Goal: Transaction & Acquisition: Purchase product/service

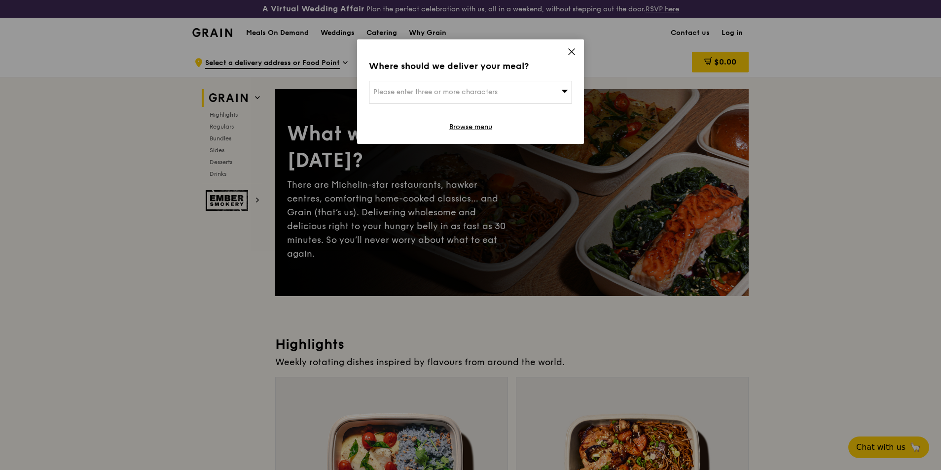
click at [572, 53] on icon at bounding box center [571, 51] width 9 height 9
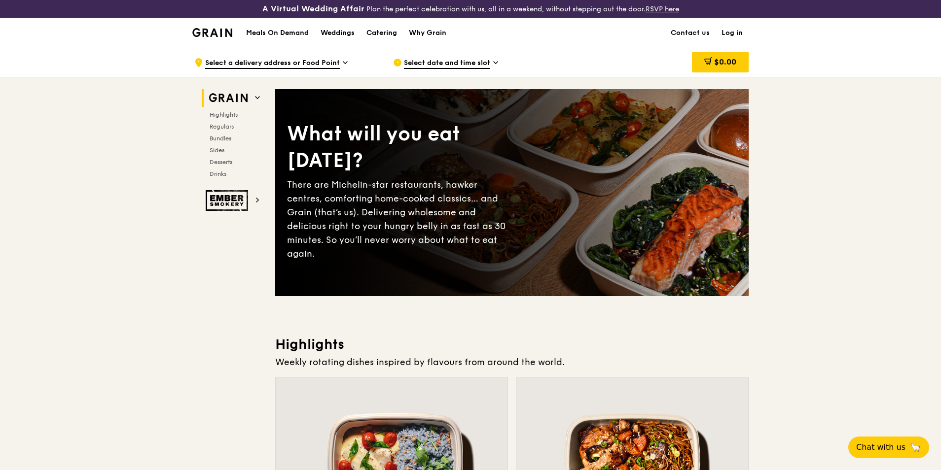
click at [736, 37] on link "Log in" at bounding box center [732, 33] width 33 height 30
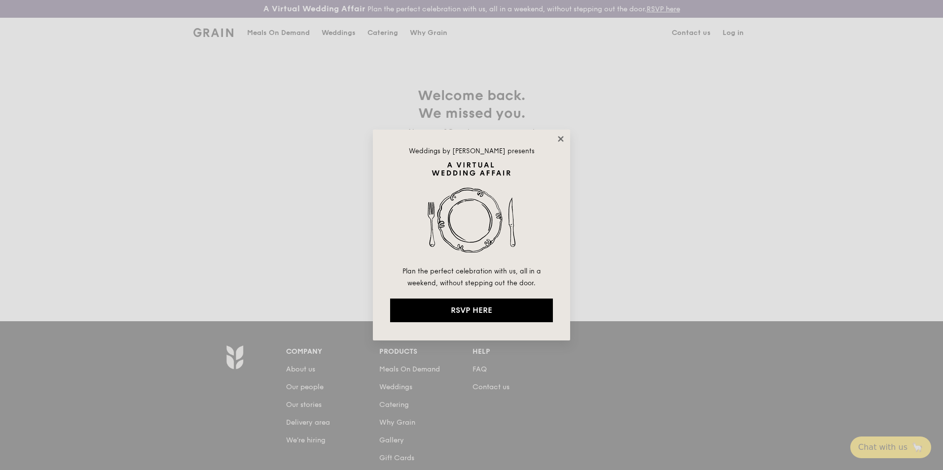
click at [560, 138] on icon at bounding box center [560, 139] width 9 height 9
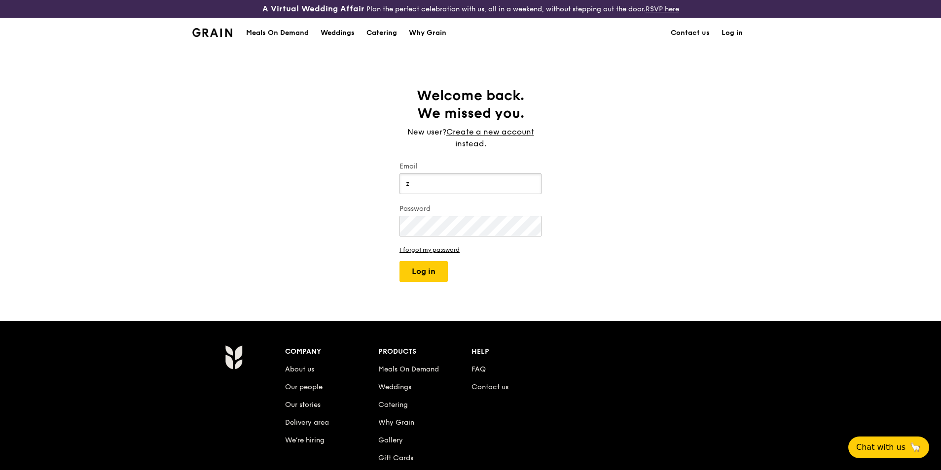
type input "zahara.mazlan@wtwco.com"
click at [441, 248] on link "I forgot my password" at bounding box center [470, 250] width 142 height 7
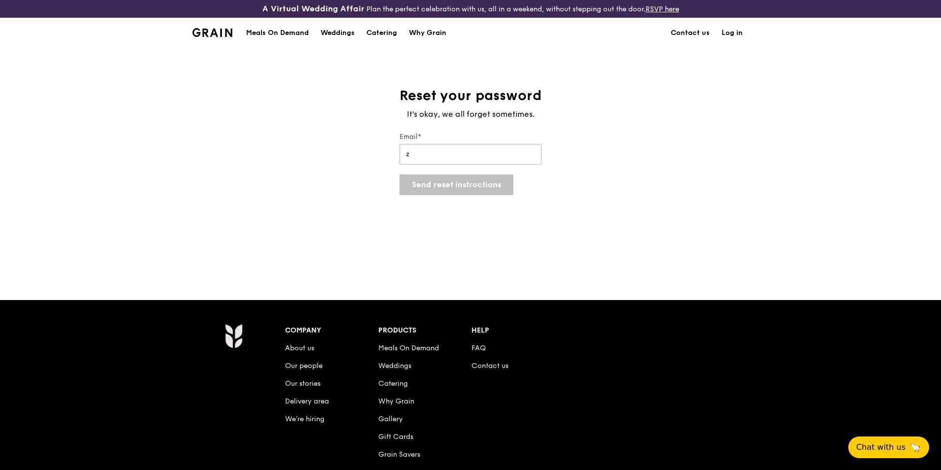
type input "zahara.mazlan@wtwco.com"
click at [432, 184] on button "Send reset instructions" at bounding box center [456, 185] width 114 height 21
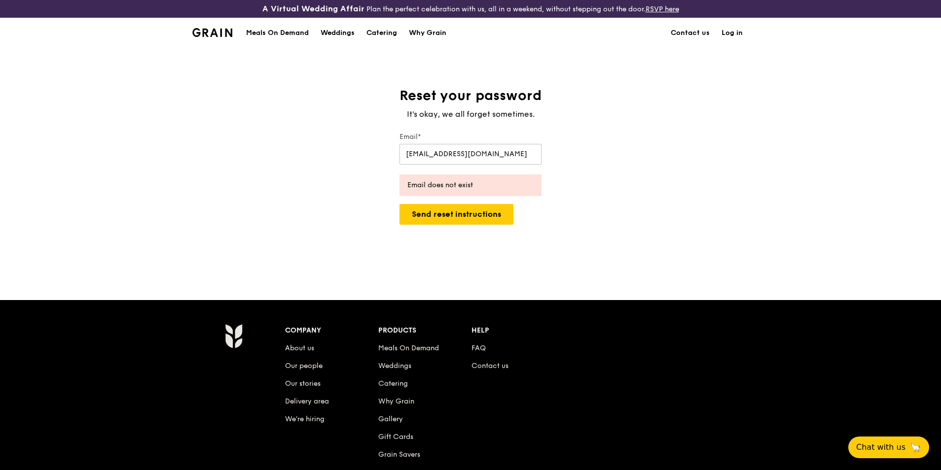
click at [453, 191] on div "Email does not exist" at bounding box center [470, 186] width 142 height 22
click at [736, 35] on link "Log in" at bounding box center [732, 33] width 33 height 30
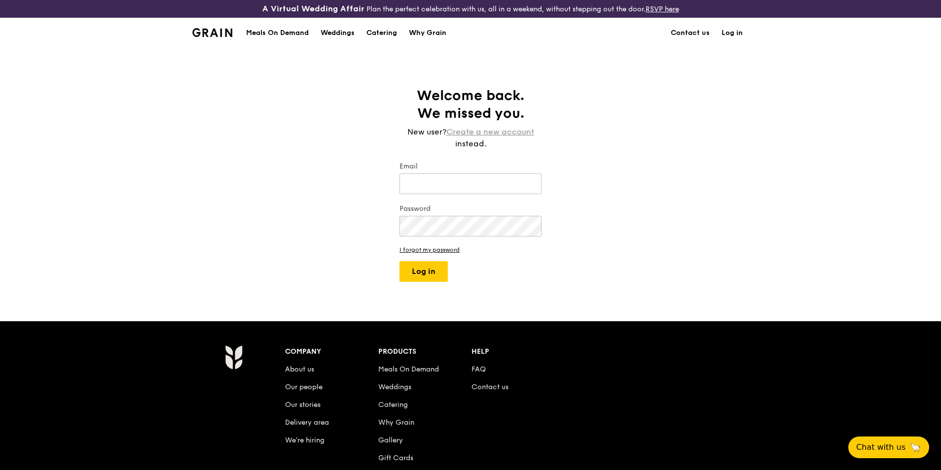
click at [482, 131] on link "Create a new account" at bounding box center [490, 132] width 88 height 12
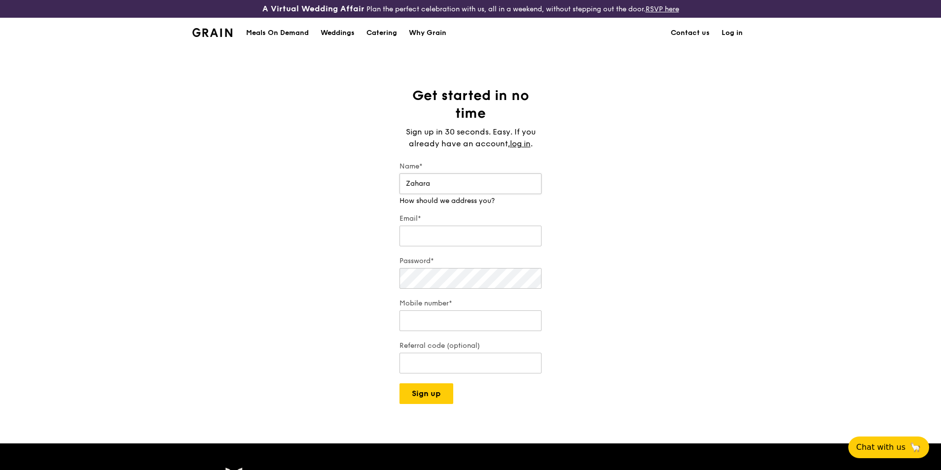
type input "Zahara"
type input "zahara.mazlan@wtwco.com"
click at [469, 320] on input "65918000" at bounding box center [470, 311] width 142 height 21
drag, startPoint x: 455, startPoint y: 314, endPoint x: 401, endPoint y: 311, distance: 53.8
click at [401, 311] on input "65918000" at bounding box center [470, 311] width 142 height 21
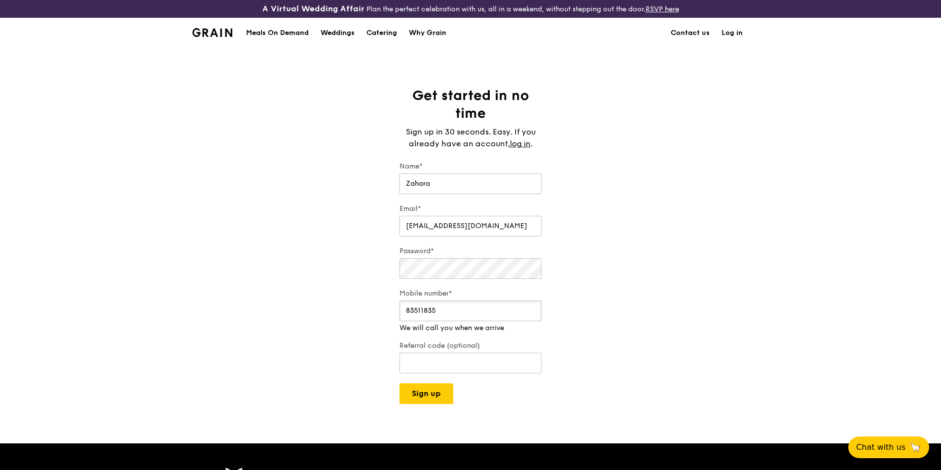
type input "83511835"
click at [593, 296] on div "Get started in no time Sign up in 30 seconds. Easy. If you already have an acco…" at bounding box center [470, 246] width 941 height 318
click at [471, 353] on input "Referral code (optional)" at bounding box center [470, 353] width 142 height 21
click at [426, 391] on button "Sign up" at bounding box center [426, 394] width 54 height 21
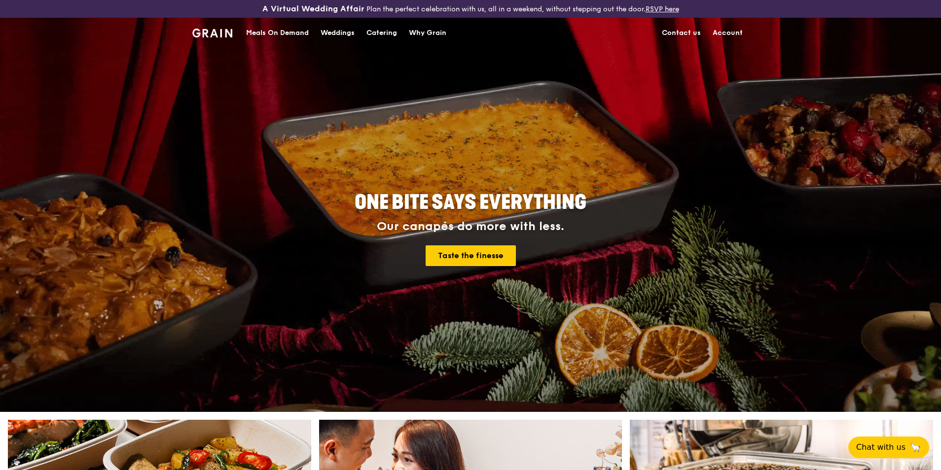
click at [282, 36] on div "Meals On Demand" at bounding box center [277, 33] width 63 height 30
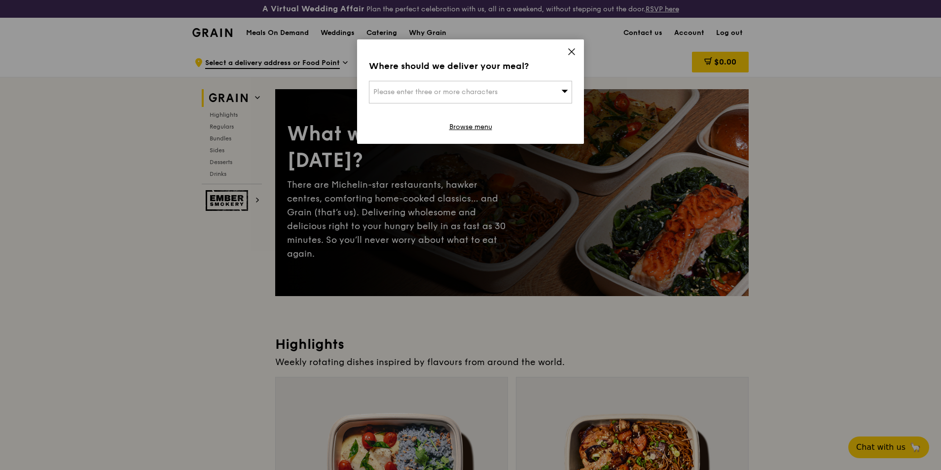
click at [573, 53] on icon at bounding box center [572, 52] width 6 height 6
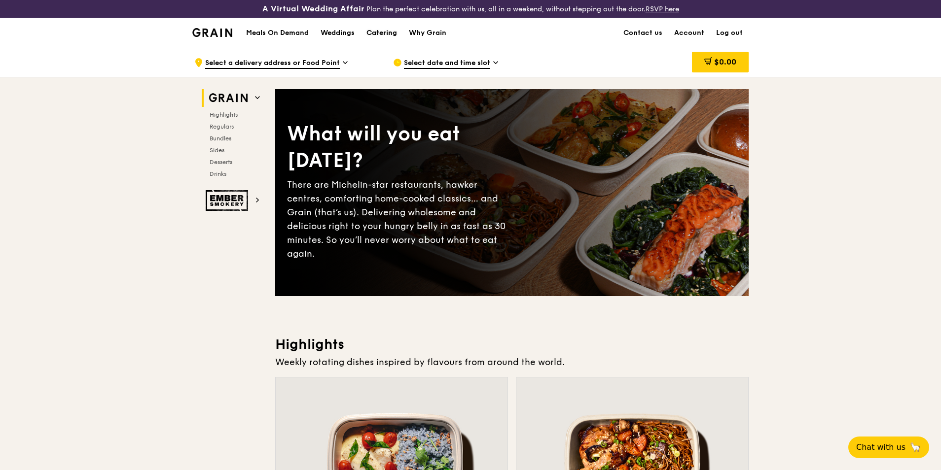
click at [393, 35] on div "Catering" at bounding box center [381, 33] width 31 height 30
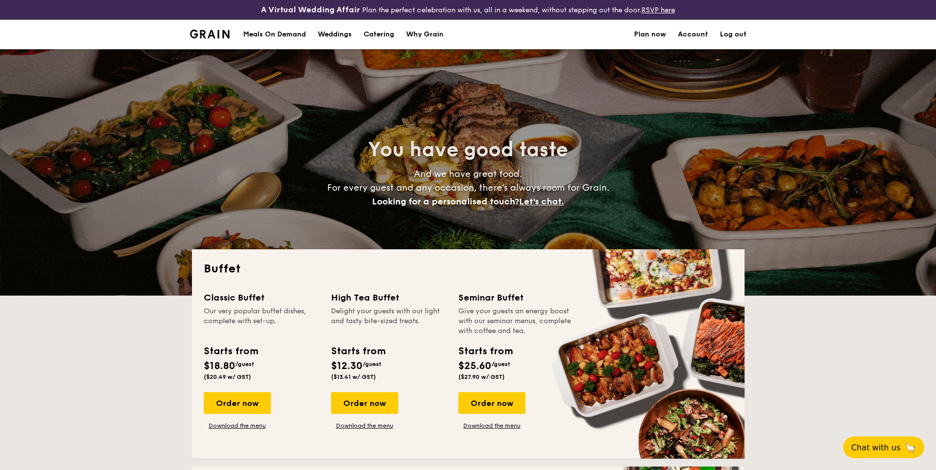
select select
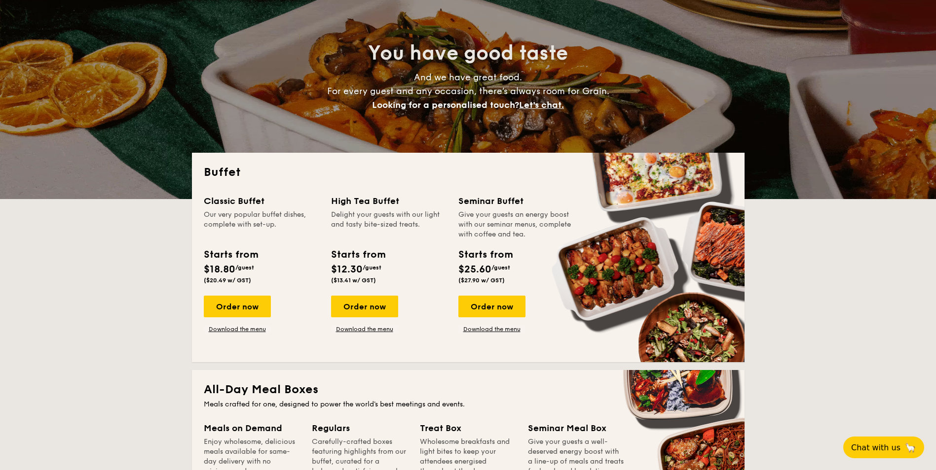
scroll to position [99, 0]
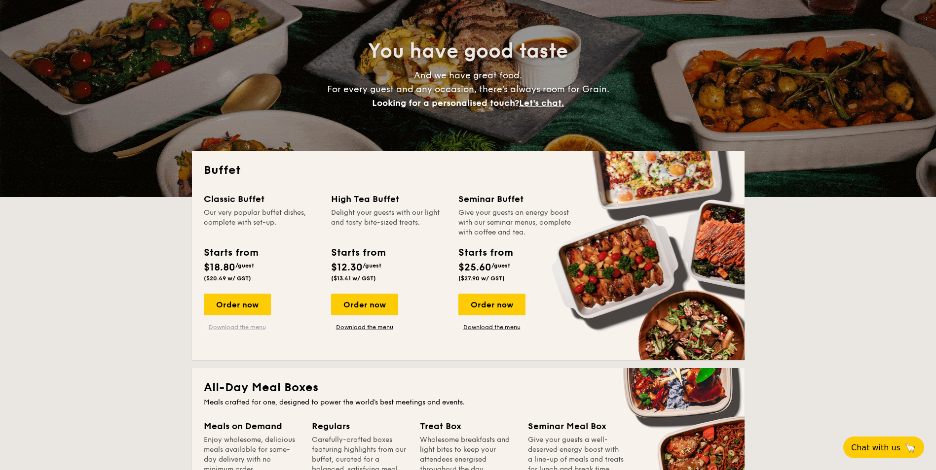
click at [243, 327] on link "Download the menu" at bounding box center [237, 328] width 67 height 8
click at [234, 306] on div "Order now" at bounding box center [237, 305] width 67 height 22
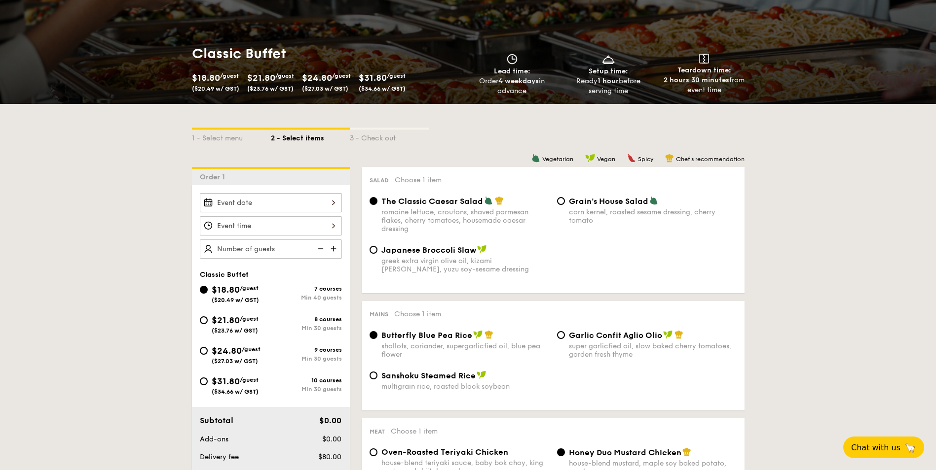
scroll to position [148, 0]
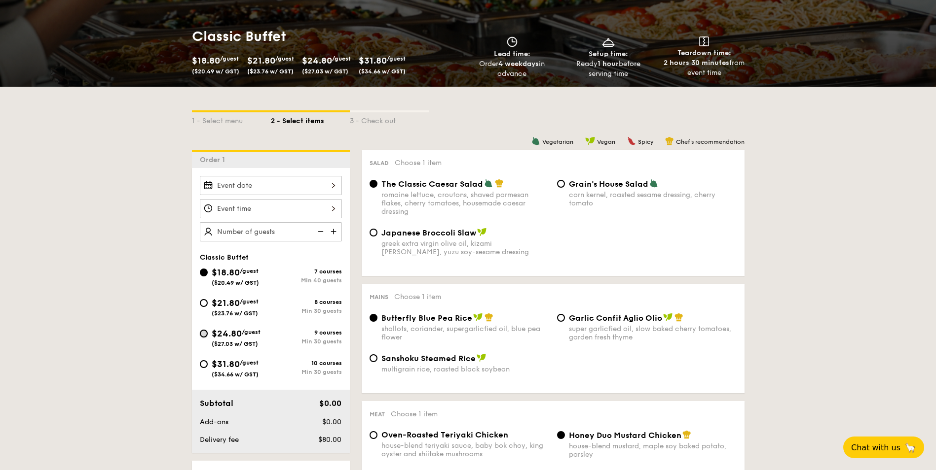
click at [204, 333] on input "$24.80 /guest ($27.03 w/ GST) 9 courses Min 30 guests" at bounding box center [204, 334] width 8 height 8
radio input "true"
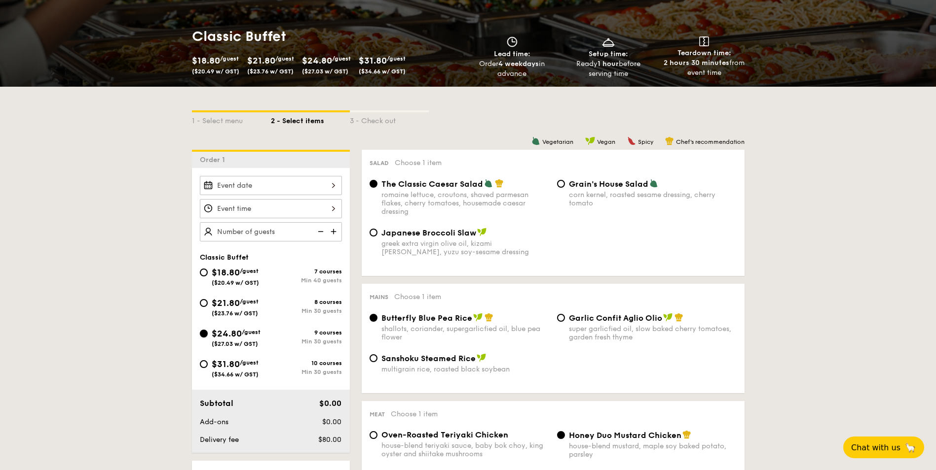
radio input "true"
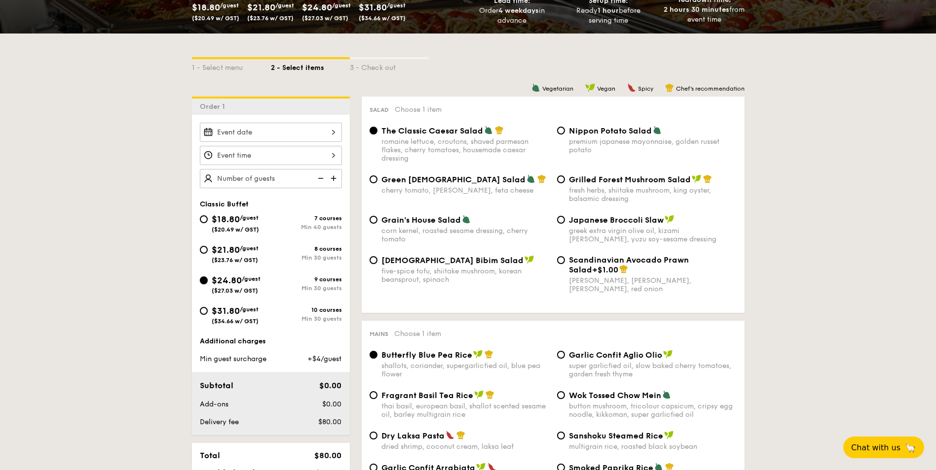
scroll to position [197, 0]
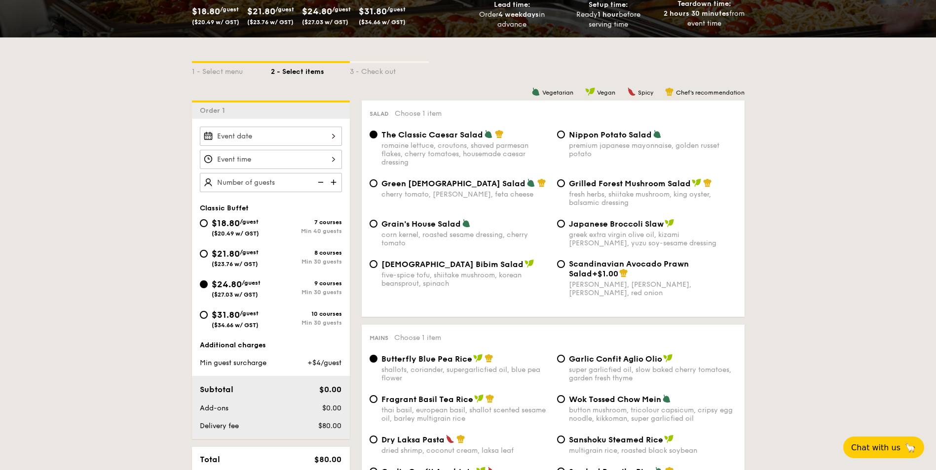
click at [568, 137] on div "Nippon Potato Salad premium japanese mayonnaise, golden russet potato" at bounding box center [646, 144] width 187 height 29
click at [566, 134] on div "Nippon Potato Salad premium japanese mayonnaise, golden russet potato" at bounding box center [646, 144] width 187 height 29
click at [562, 134] on input "Nippon Potato Salad premium japanese mayonnaise, golden russet potato" at bounding box center [561, 135] width 8 height 8
radio input "true"
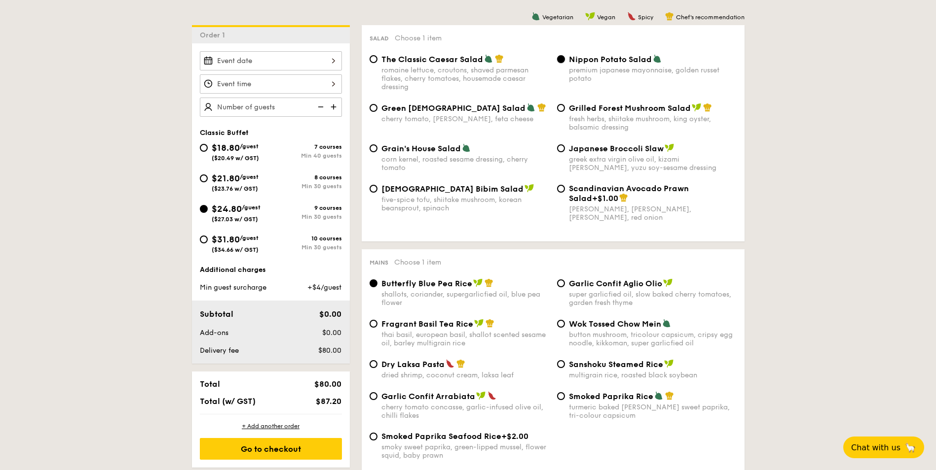
scroll to position [345, 0]
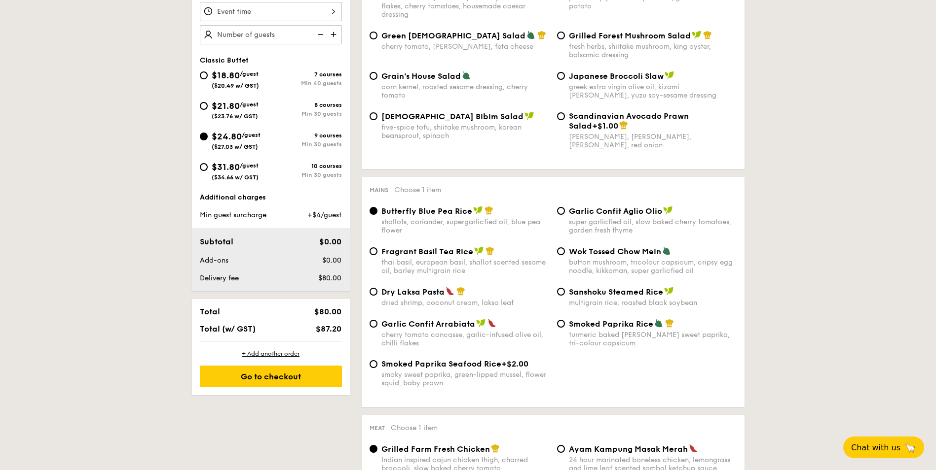
click at [378, 252] on div "Fragrant Basil Tea Rice thai basil, european basil, shallot scented sesame oil,…" at bounding box center [458, 261] width 187 height 29
click at [373, 252] on input "Fragrant Basil Tea Rice thai basil, european basil, shallot scented sesame oil,…" at bounding box center [373, 252] width 8 height 8
radio input "true"
click at [562, 292] on input "Sanshoku Steamed Rice multigrain rice, roasted black soybean" at bounding box center [561, 292] width 8 height 8
radio input "true"
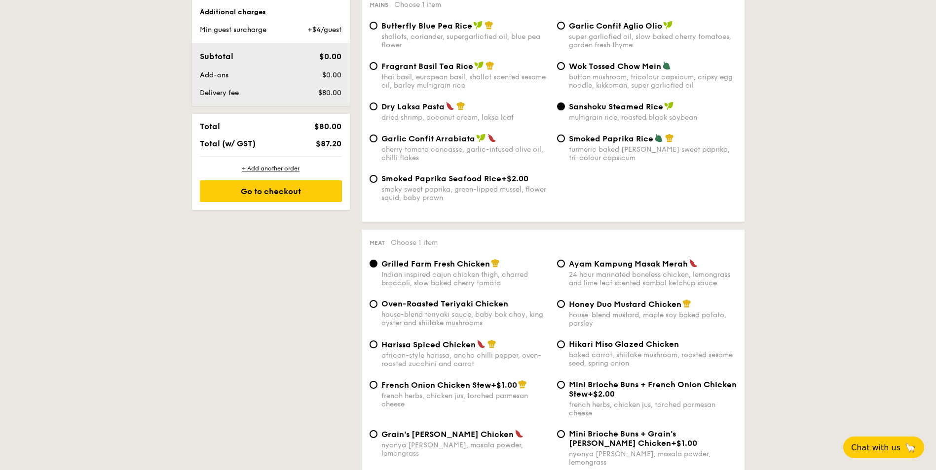
scroll to position [592, 0]
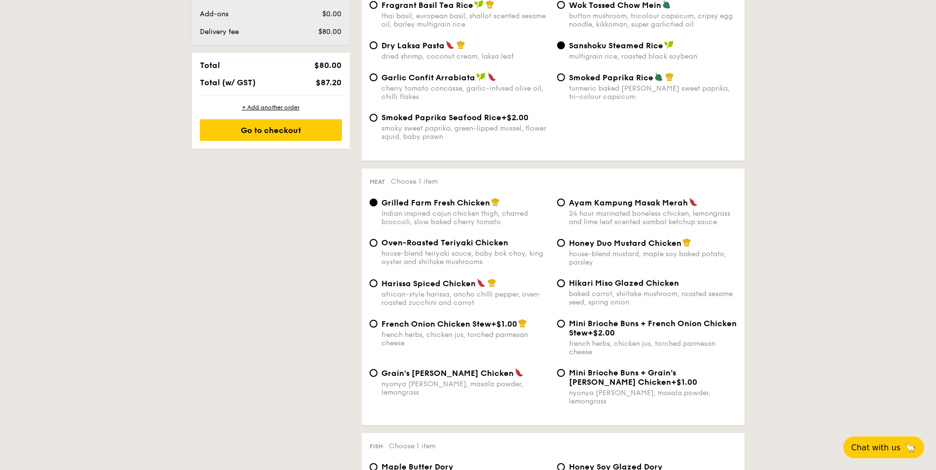
click at [572, 204] on span "Ayam Kampung Masak Merah" at bounding box center [628, 202] width 119 height 9
click at [565, 204] on input "Ayam Kampung Masak Merah 24 hour marinated boneless chicken, lemongrass and lim…" at bounding box center [561, 203] width 8 height 8
radio input "true"
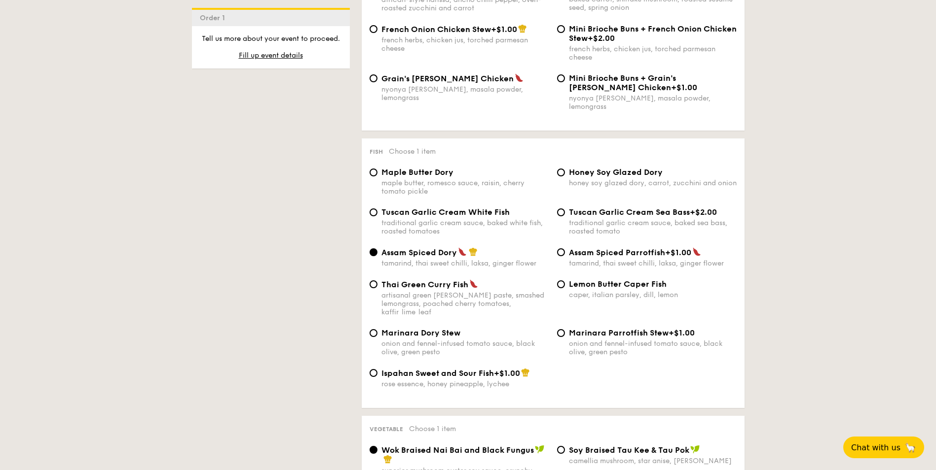
scroll to position [888, 0]
click at [380, 207] on div "Tuscan Garlic Cream White Fish traditional garlic cream sauce, baked white fish…" at bounding box center [458, 221] width 187 height 28
click at [375, 208] on input "Tuscan Garlic Cream White Fish traditional garlic cream sauce, baked white fish…" at bounding box center [373, 212] width 8 height 8
radio input "true"
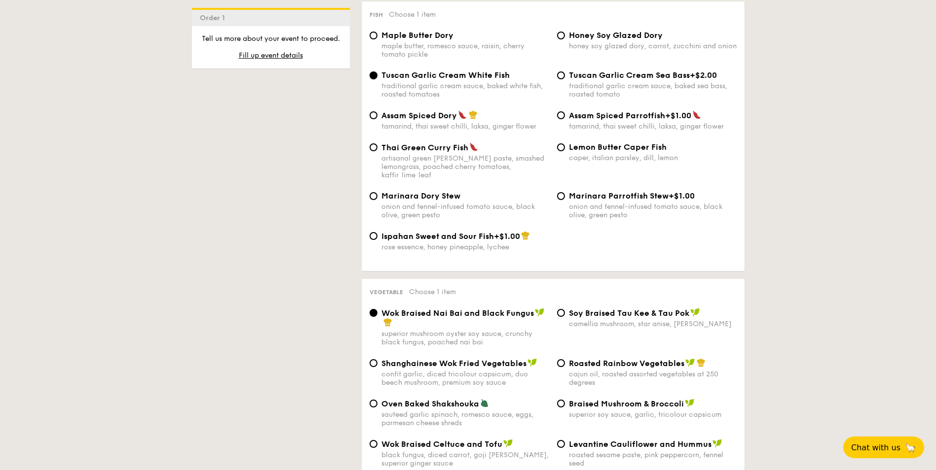
scroll to position [1134, 0]
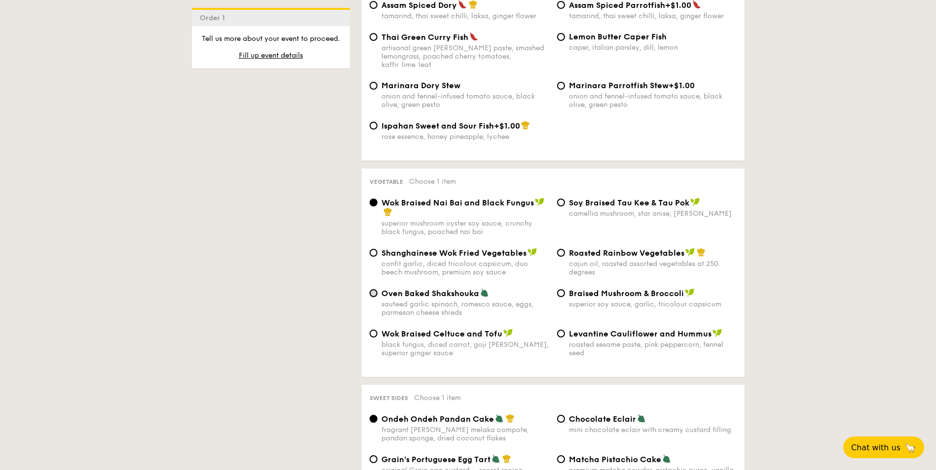
click at [376, 289] on input "Oven Baked Shakshouka sauteed garlic spinach, romesco sauce, eggs, parmesan che…" at bounding box center [373, 293] width 8 height 8
radio input "true"
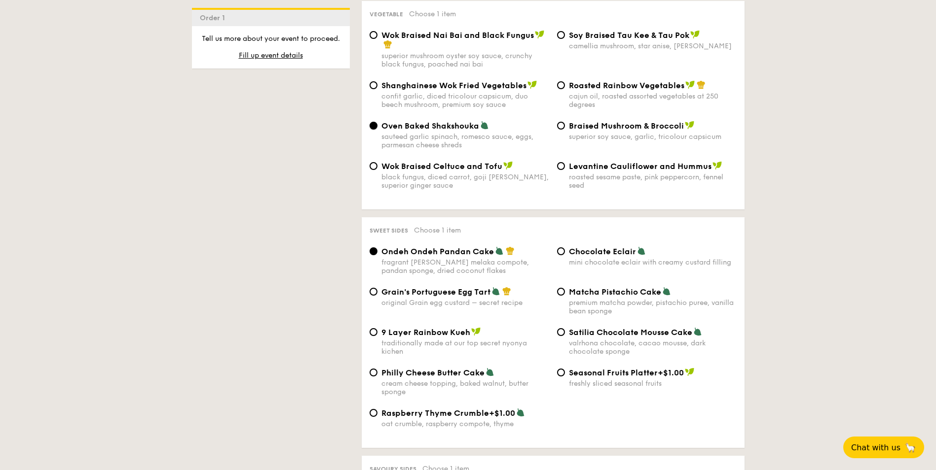
scroll to position [1332, 0]
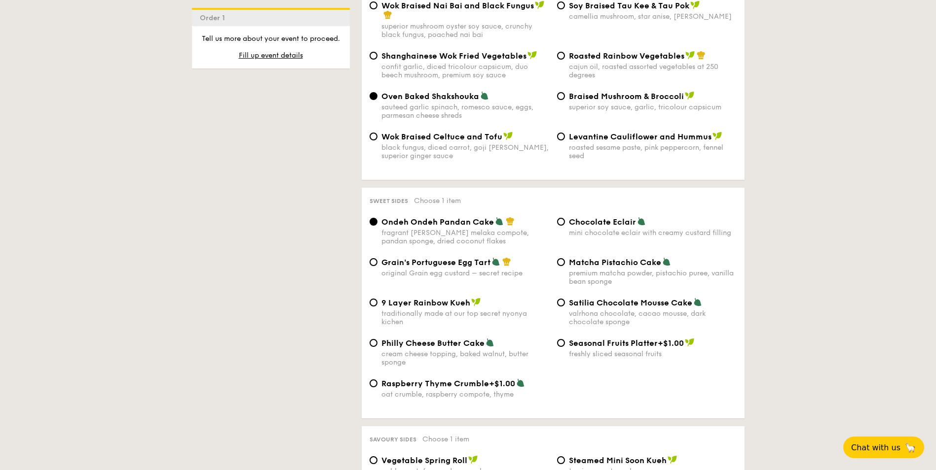
click at [564, 217] on div "Chocolate Eclair mini chocolate eclair with creamy custard filling" at bounding box center [646, 227] width 187 height 20
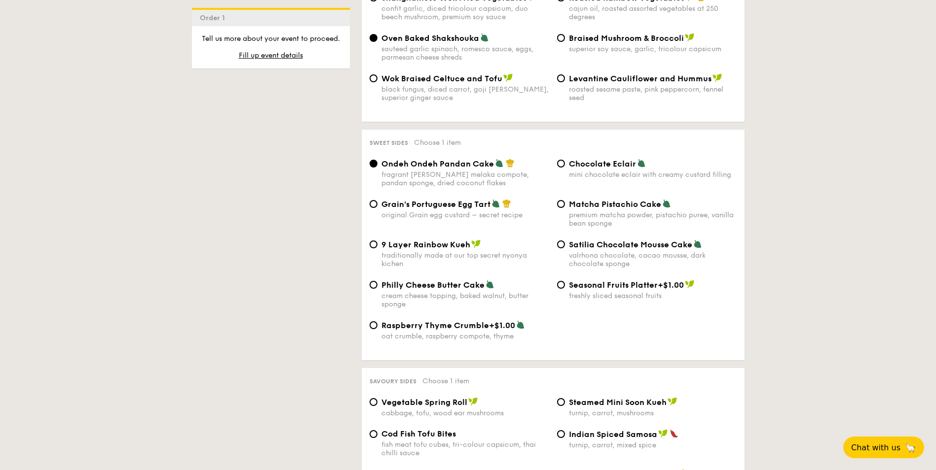
scroll to position [1479, 0]
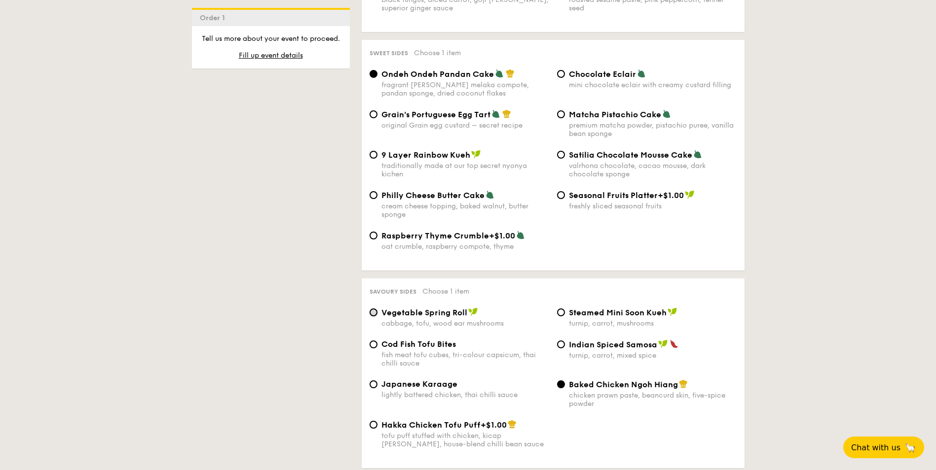
click at [375, 309] on input "Vegetable Spring Roll cabbage, tofu, wood ear mushrooms" at bounding box center [373, 313] width 8 height 8
radio input "true"
click at [561, 341] on input "Indian Spiced Samosa turnip, carrot, mixed spice" at bounding box center [561, 345] width 8 height 8
radio input "true"
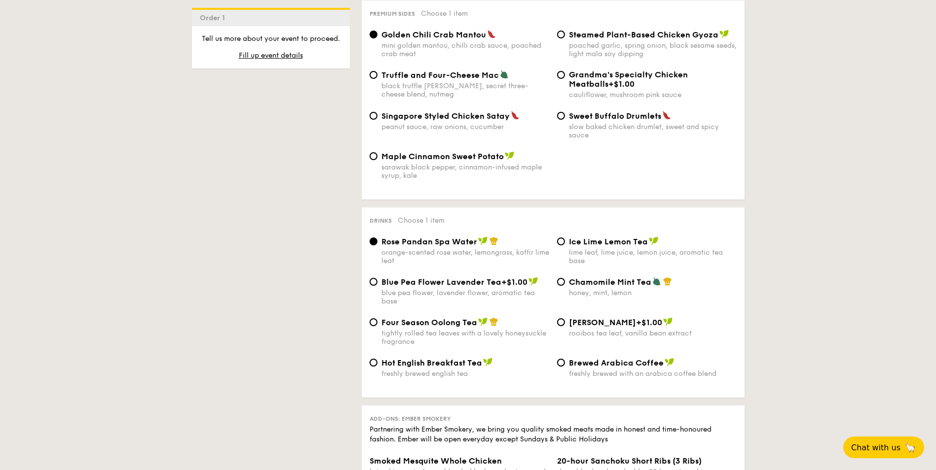
scroll to position [1973, 0]
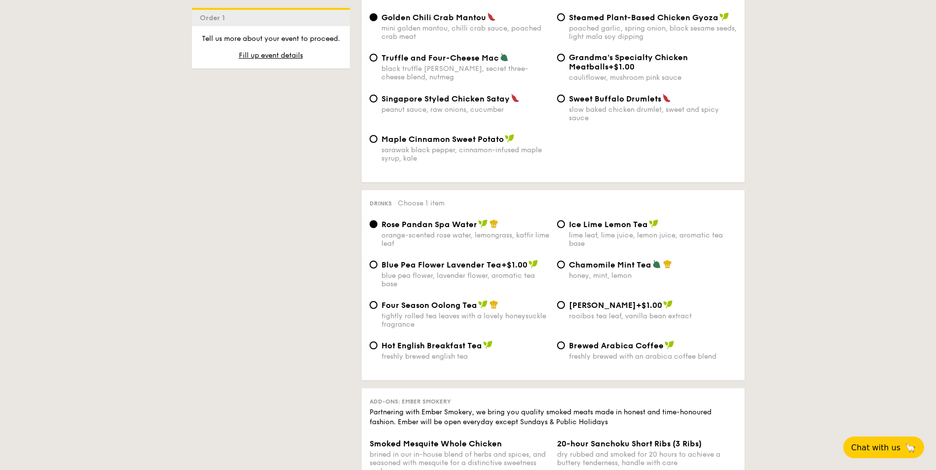
click at [378, 260] on div "Blue Pea Flower Lavender Tea +$1.00 blue pea flower, lavender flower, aromatic …" at bounding box center [458, 274] width 187 height 29
click at [561, 220] on input "Ice Lime Lemon Tea lime leaf, lime juice, lemon juice, aromatic tea base" at bounding box center [561, 224] width 8 height 8
radio input "true"
click at [563, 261] on input "Chamomile Mint Tea honey, mint, lemon" at bounding box center [561, 265] width 8 height 8
radio input "true"
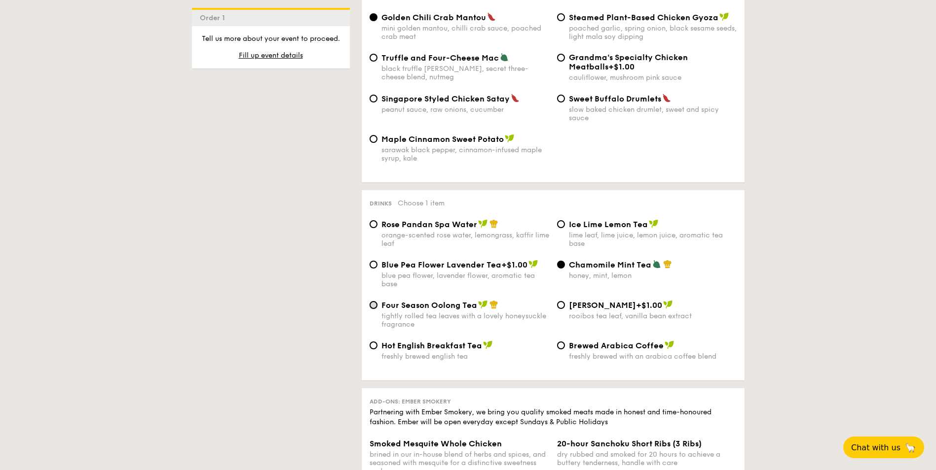
click at [374, 301] on input "Four Season Oolong Tea tightly rolled tea leaves with a lovely honeysuckle frag…" at bounding box center [373, 305] width 8 height 8
radio input "true"
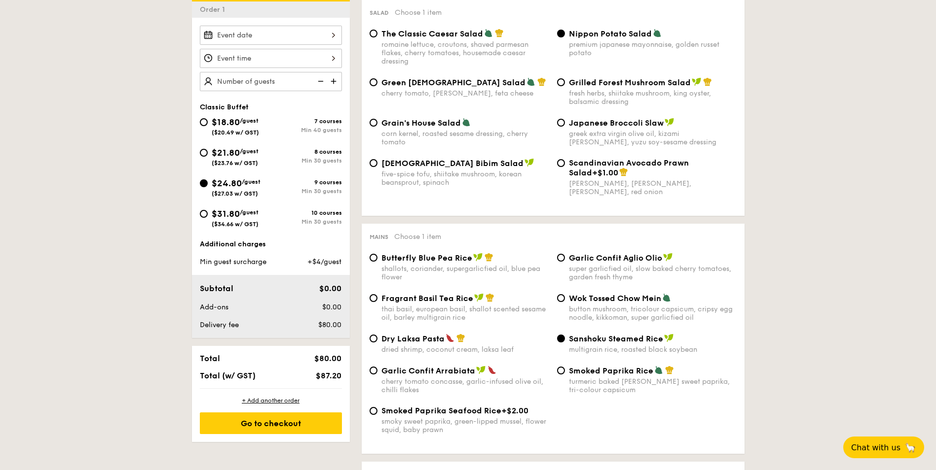
scroll to position [296, 0]
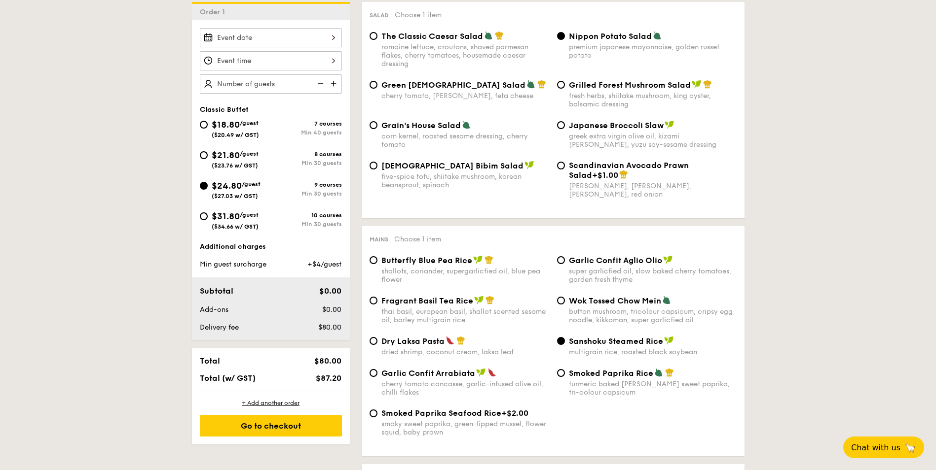
click at [331, 42] on div at bounding box center [271, 37] width 142 height 19
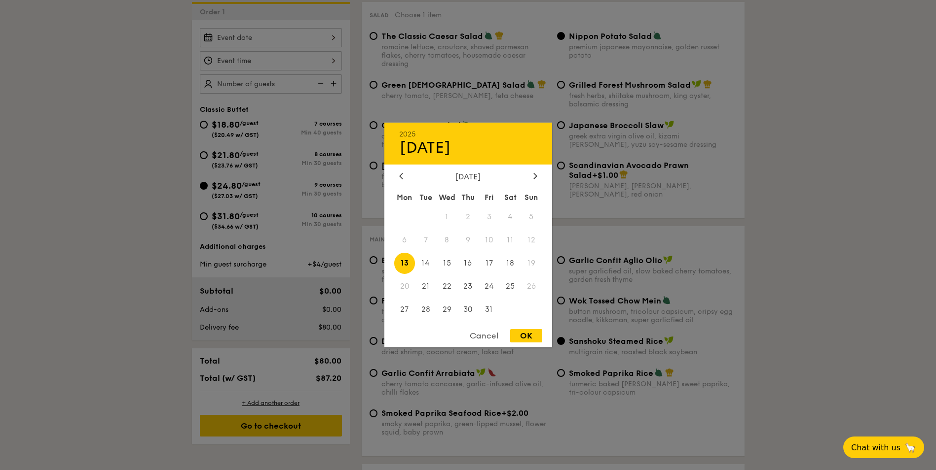
click at [404, 261] on span "13" at bounding box center [404, 263] width 21 height 21
click at [406, 266] on span "13" at bounding box center [404, 263] width 21 height 21
click at [529, 336] on div "OK" at bounding box center [526, 335] width 32 height 13
type input "[DATE]"
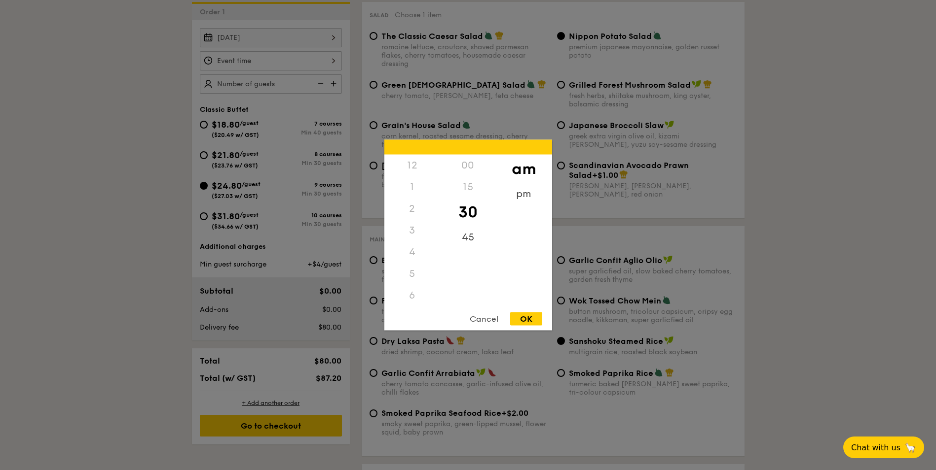
click at [329, 61] on div "12 1 2 3 4 5 6 7 8 9 10 11 00 15 30 45 am pm Cancel OK" at bounding box center [271, 60] width 142 height 19
click at [412, 295] on div "11" at bounding box center [412, 306] width 56 height 29
click at [469, 212] on div "30" at bounding box center [468, 212] width 56 height 29
click at [469, 191] on div "15" at bounding box center [468, 191] width 56 height 29
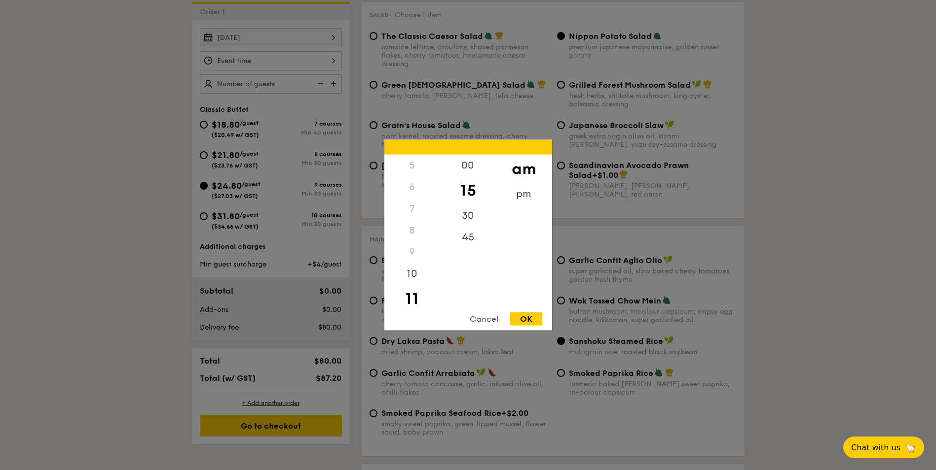
click at [525, 320] on div "OK" at bounding box center [526, 319] width 32 height 13
type input "11:15AM"
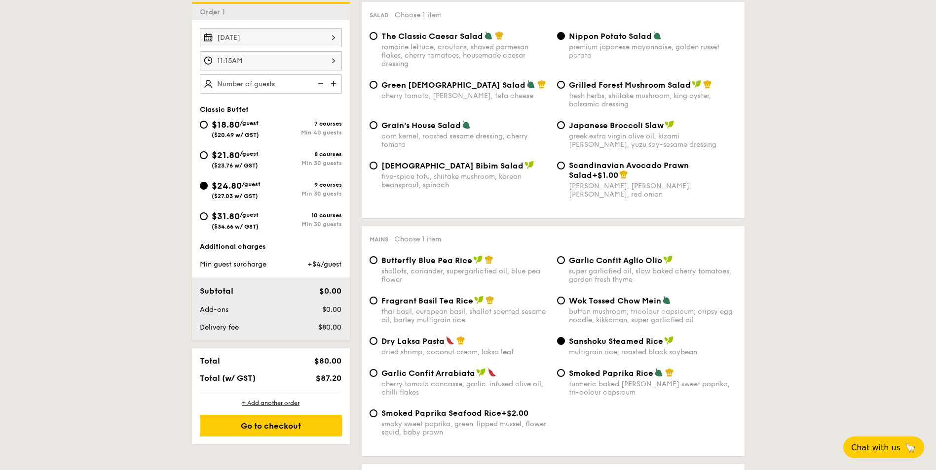
click at [335, 83] on img at bounding box center [334, 83] width 15 height 19
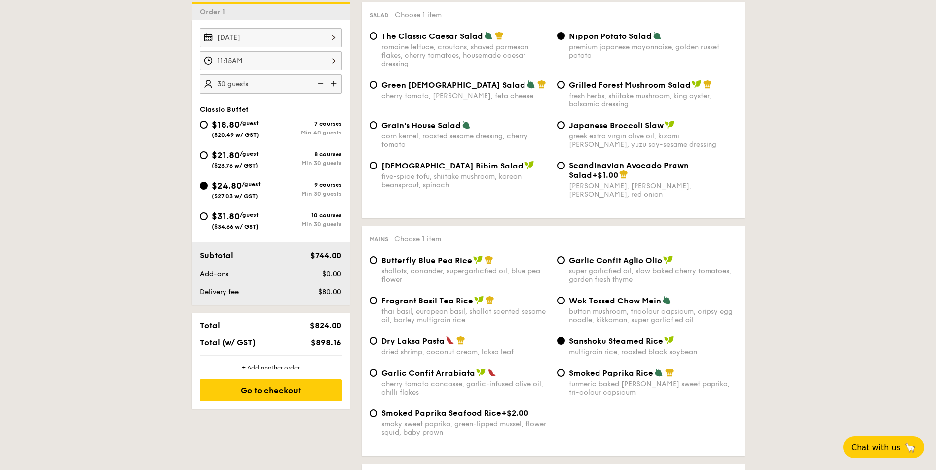
click at [335, 83] on img at bounding box center [334, 83] width 15 height 19
click at [321, 81] on img at bounding box center [319, 83] width 15 height 19
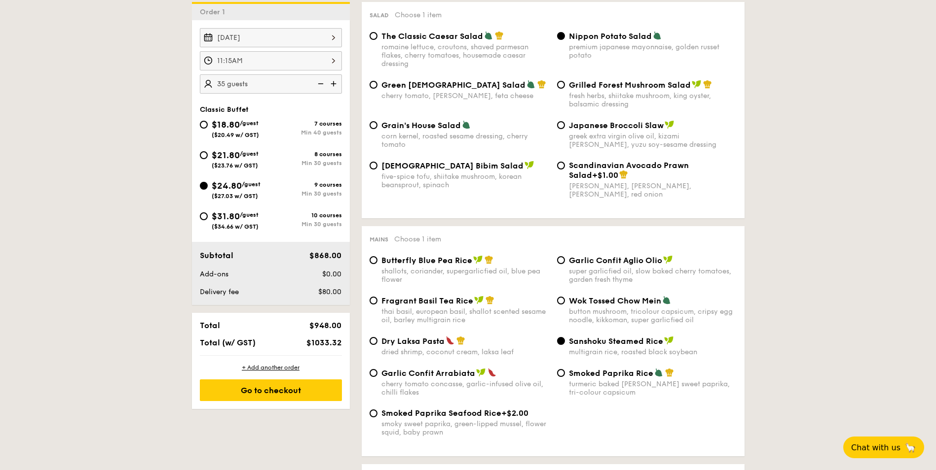
click at [321, 81] on img at bounding box center [319, 83] width 15 height 19
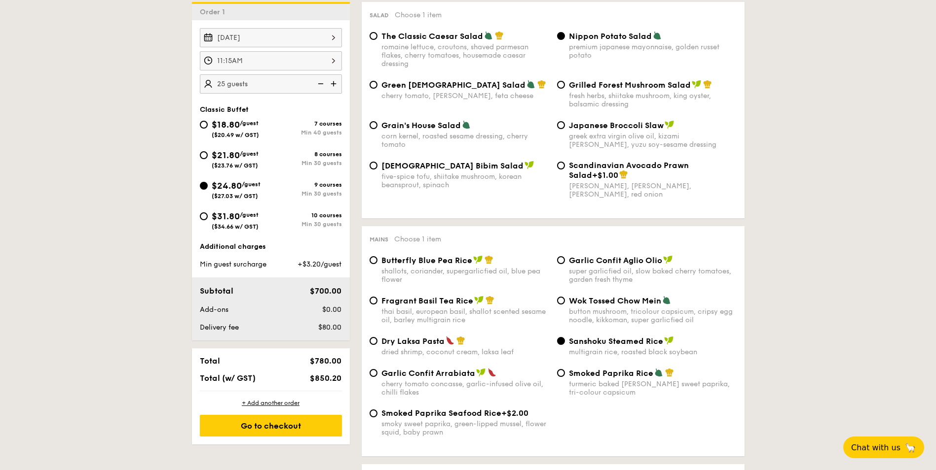
click at [321, 81] on img at bounding box center [319, 83] width 15 height 19
click at [331, 83] on img at bounding box center [334, 83] width 15 height 19
click at [330, 83] on img at bounding box center [334, 83] width 15 height 19
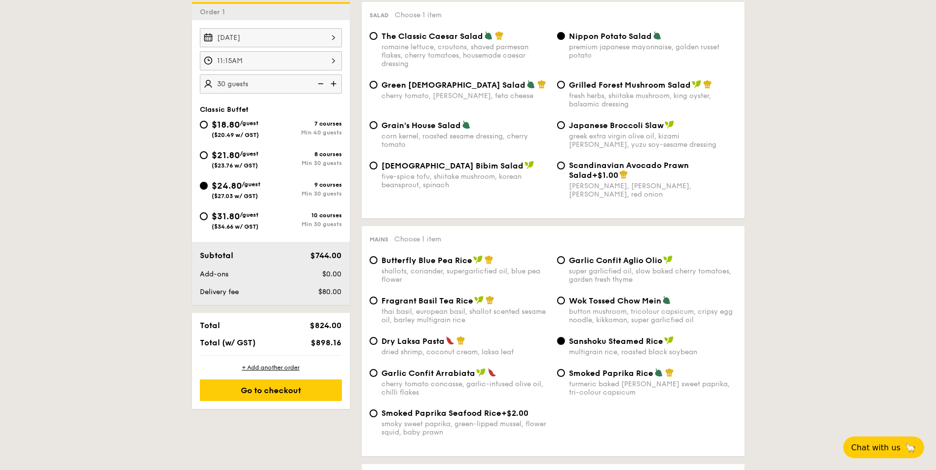
click at [321, 83] on img at bounding box center [319, 83] width 15 height 19
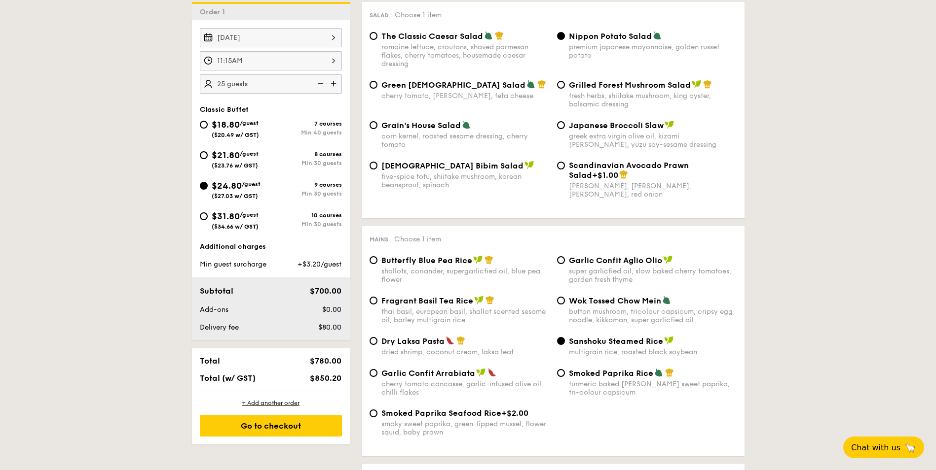
click at [321, 83] on img at bounding box center [319, 83] width 15 height 19
click at [335, 85] on img at bounding box center [334, 83] width 15 height 19
type input "25 guests"
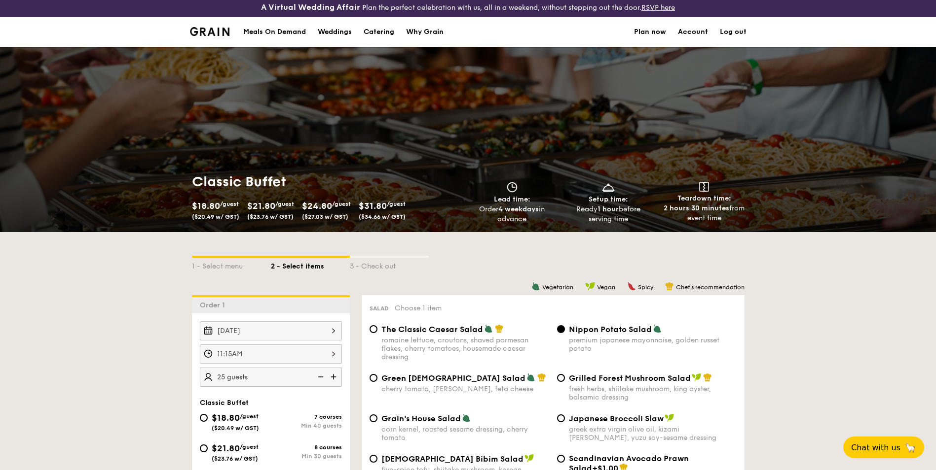
scroll to position [0, 0]
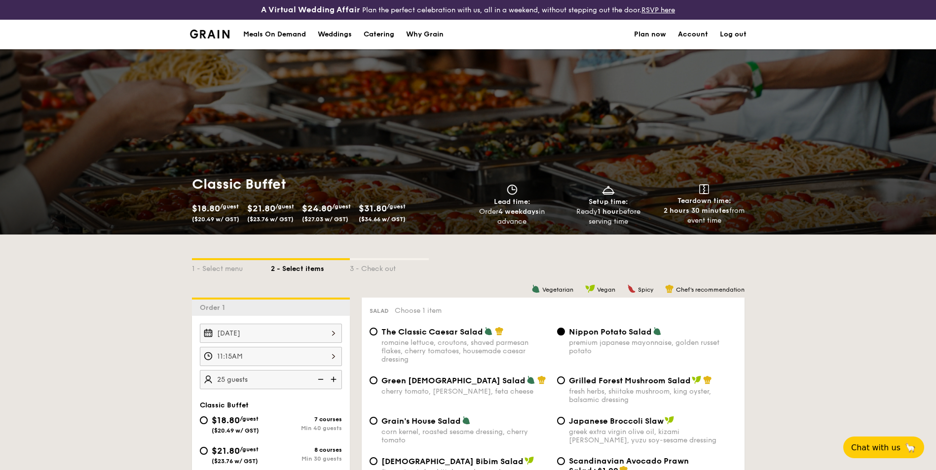
click at [282, 30] on div "Meals On Demand" at bounding box center [274, 35] width 63 height 30
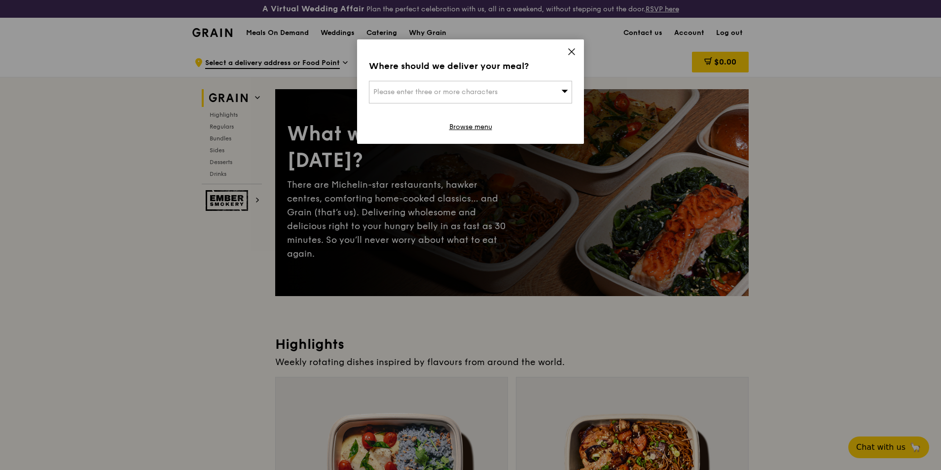
click at [574, 52] on icon at bounding box center [571, 51] width 9 height 9
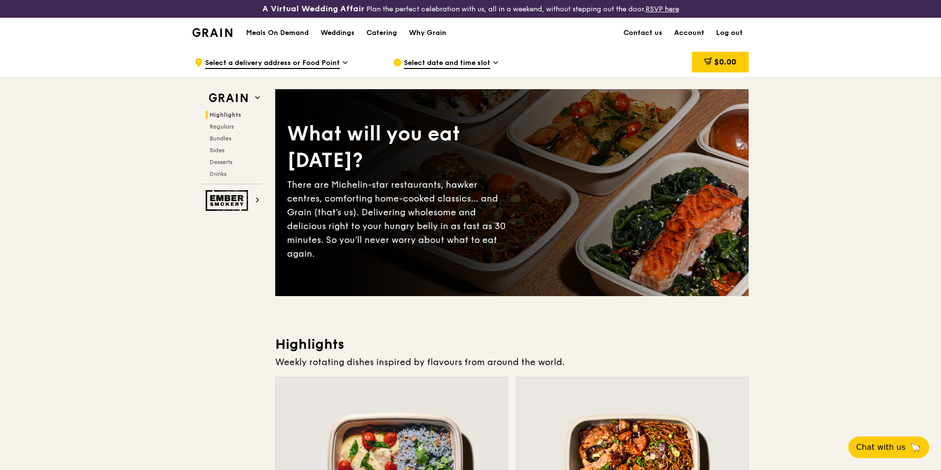
click at [307, 63] on span "Select a delivery address or Food Point" at bounding box center [272, 63] width 135 height 11
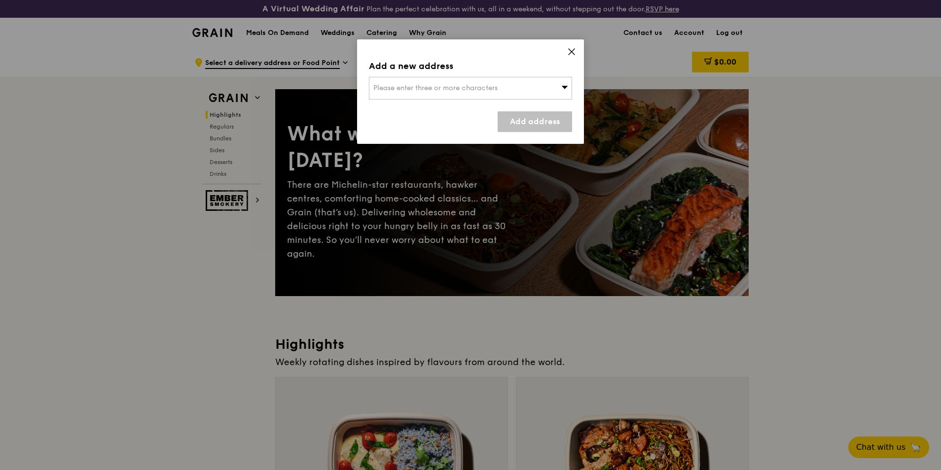
click at [570, 55] on icon at bounding box center [571, 51] width 9 height 9
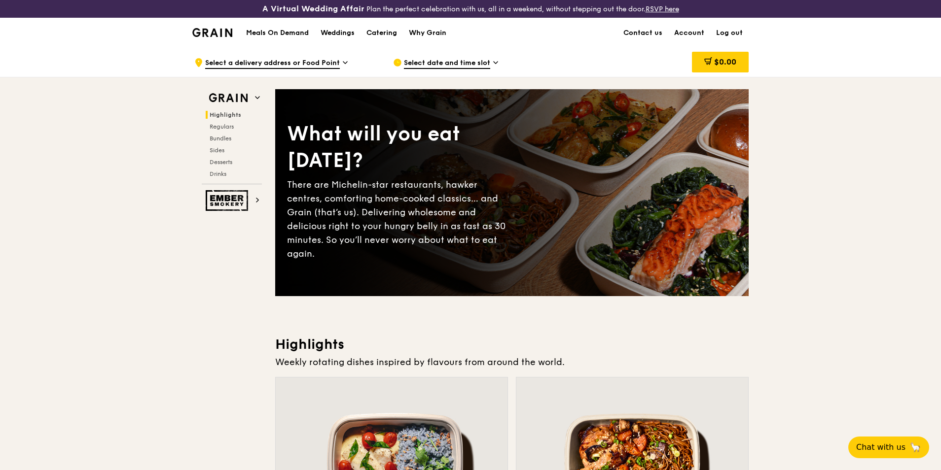
click at [436, 63] on span "Select date and time slot" at bounding box center [447, 63] width 86 height 11
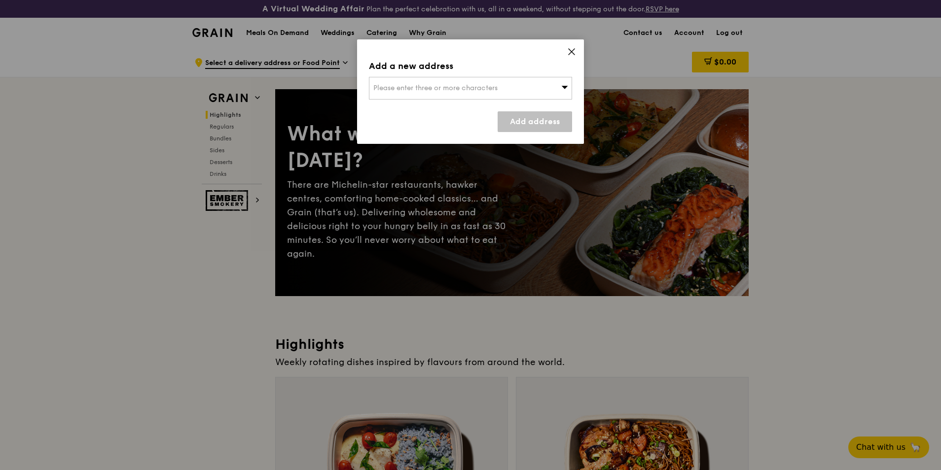
click at [560, 84] on div "Please enter three or more characters" at bounding box center [470, 88] width 203 height 23
click at [570, 53] on icon at bounding box center [571, 51] width 9 height 9
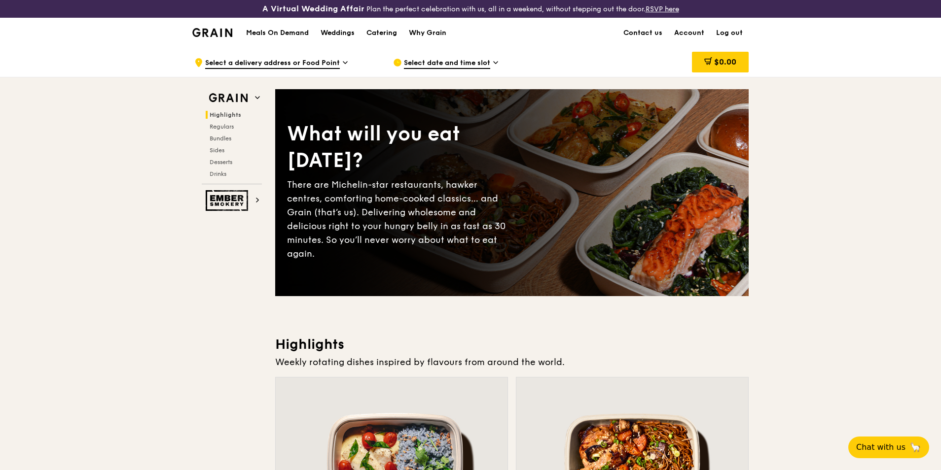
click at [283, 31] on h1 "Meals On Demand" at bounding box center [277, 33] width 63 height 10
click at [225, 137] on span "Bundles" at bounding box center [221, 138] width 23 height 7
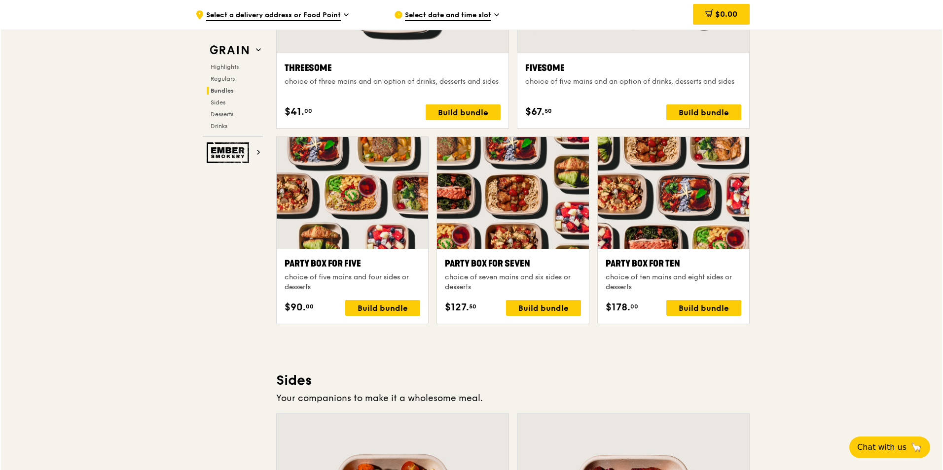
scroll to position [1823, 0]
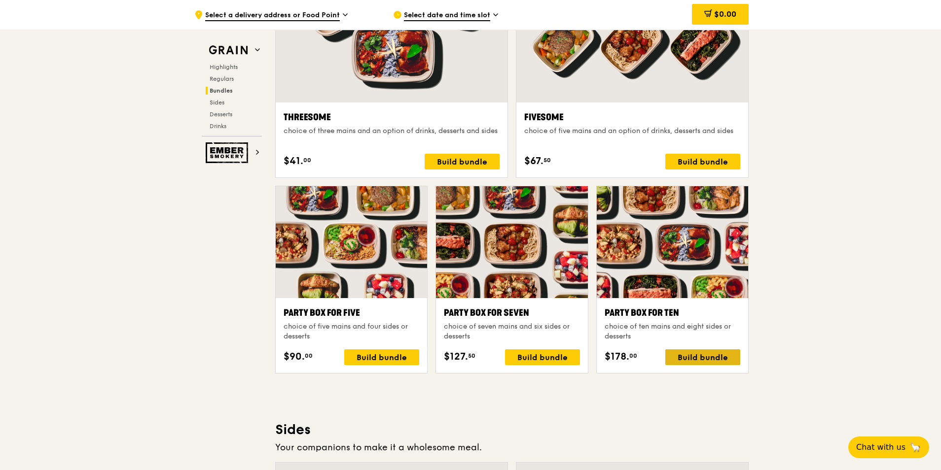
click at [700, 358] on div "Build bundle" at bounding box center [702, 358] width 75 height 16
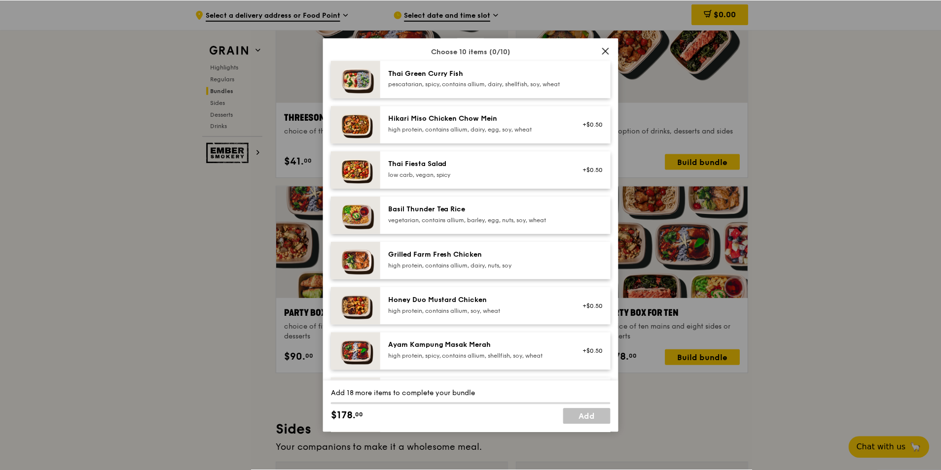
scroll to position [0, 0]
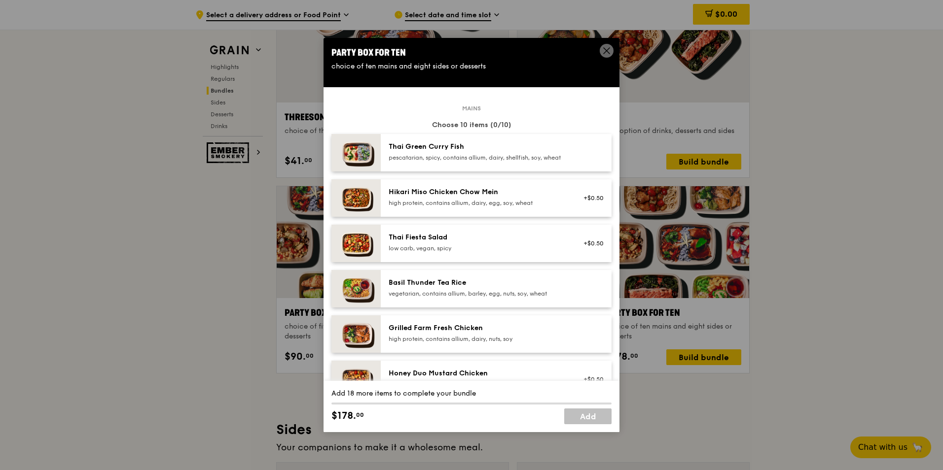
click at [446, 343] on div "Grilled Farm Fresh Chicken high protein, contains allium, dairy, nuts, soy" at bounding box center [477, 334] width 177 height 20
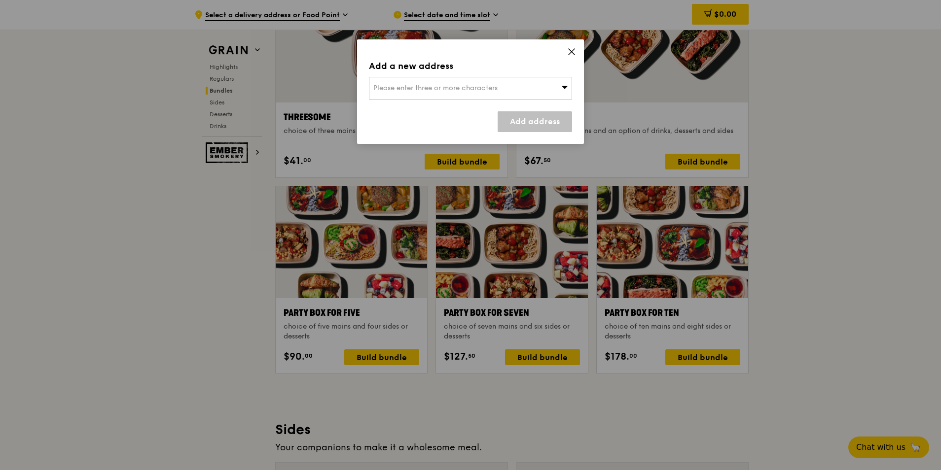
click at [566, 86] on icon at bounding box center [564, 86] width 7 height 7
click at [495, 86] on input "search" at bounding box center [470, 88] width 202 height 22
click at [498, 65] on div "Add a new address" at bounding box center [470, 66] width 203 height 14
click at [418, 85] on span "Please enter three or more characters" at bounding box center [435, 88] width 124 height 8
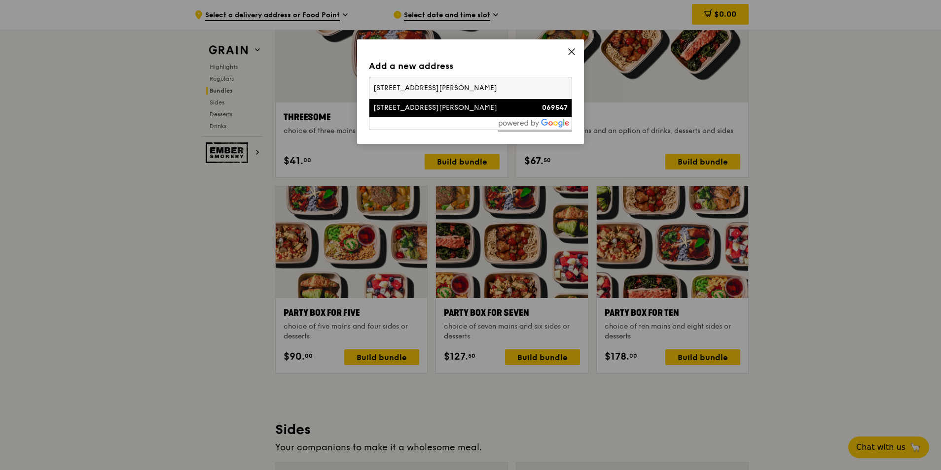
type input "182 cecil street"
click at [433, 107] on div "182 Cecil Street" at bounding box center [446, 108] width 146 height 10
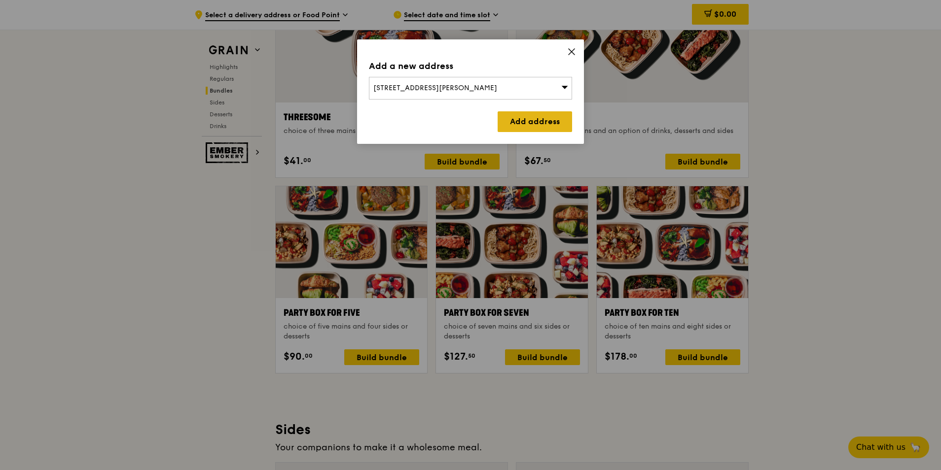
click at [508, 120] on link "Add address" at bounding box center [535, 121] width 74 height 21
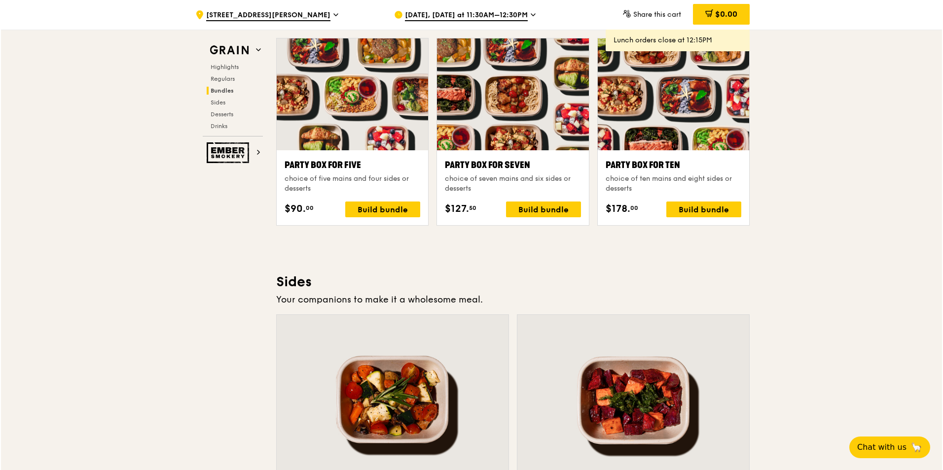
scroll to position [1922, 0]
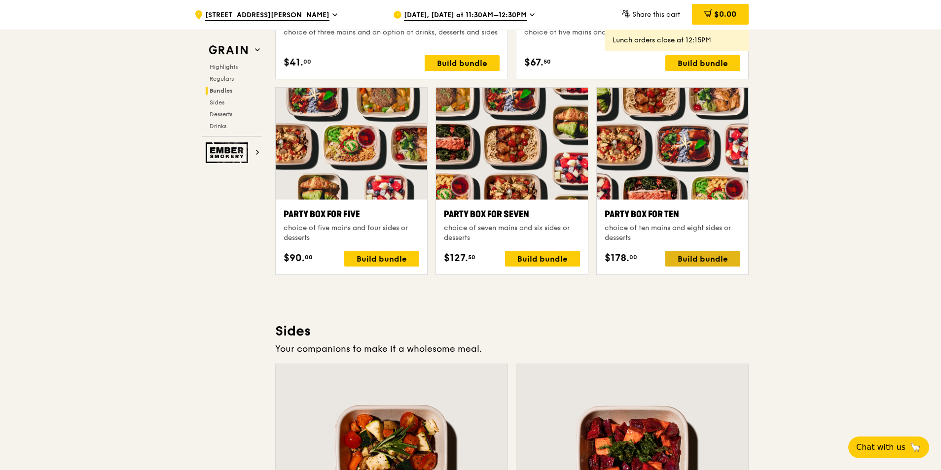
click at [697, 256] on div "Build bundle" at bounding box center [702, 259] width 75 height 16
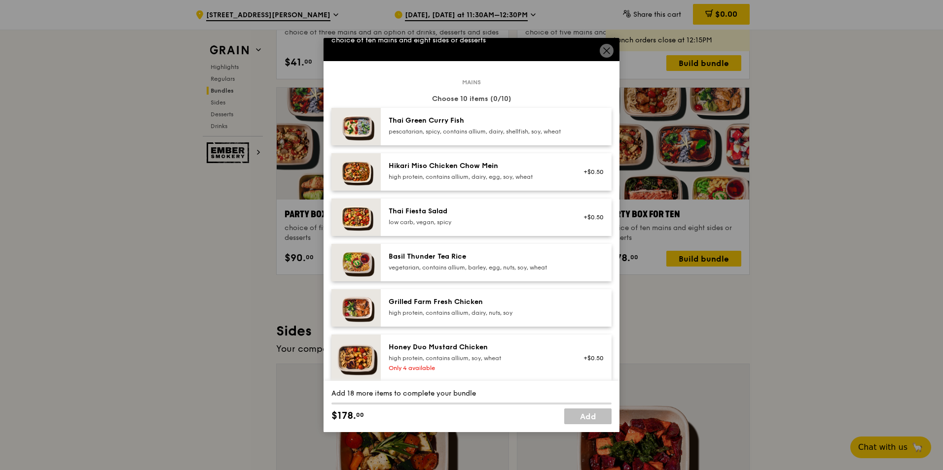
scroll to position [49, 0]
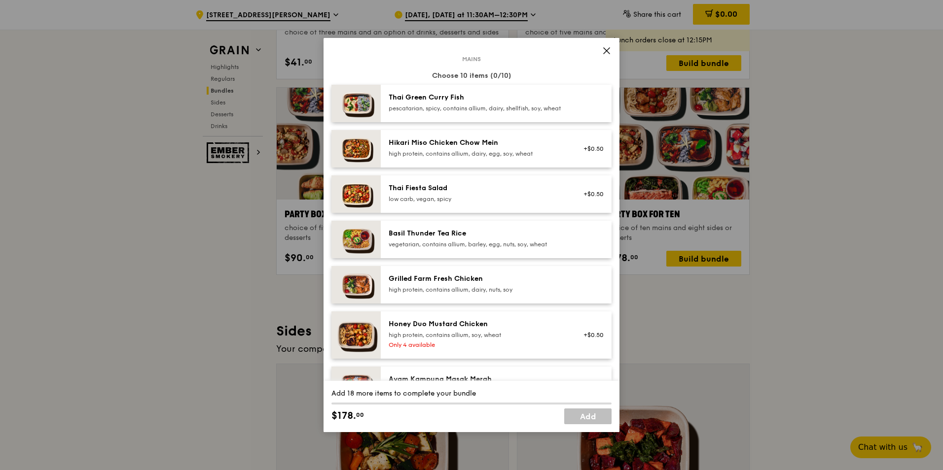
click at [451, 293] on div "Grilled Farm Fresh Chicken high protein, contains allium, dairy, nuts, soy" at bounding box center [477, 284] width 177 height 20
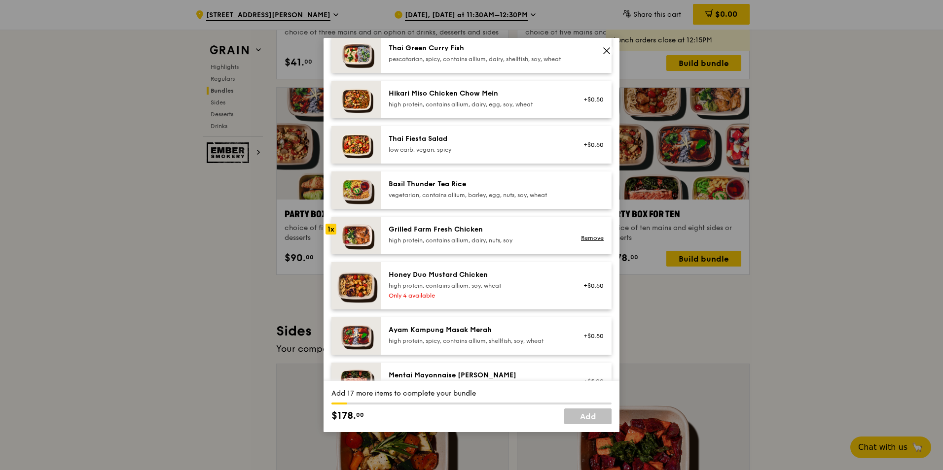
click at [441, 244] on div "Grilled Farm Fresh Chicken high protein, contains allium, dairy, nuts, soy" at bounding box center [477, 235] width 177 height 20
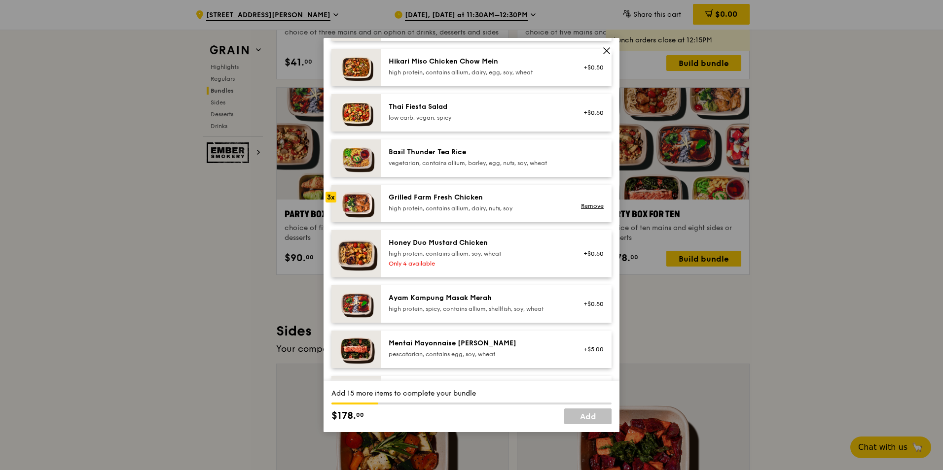
scroll to position [148, 0]
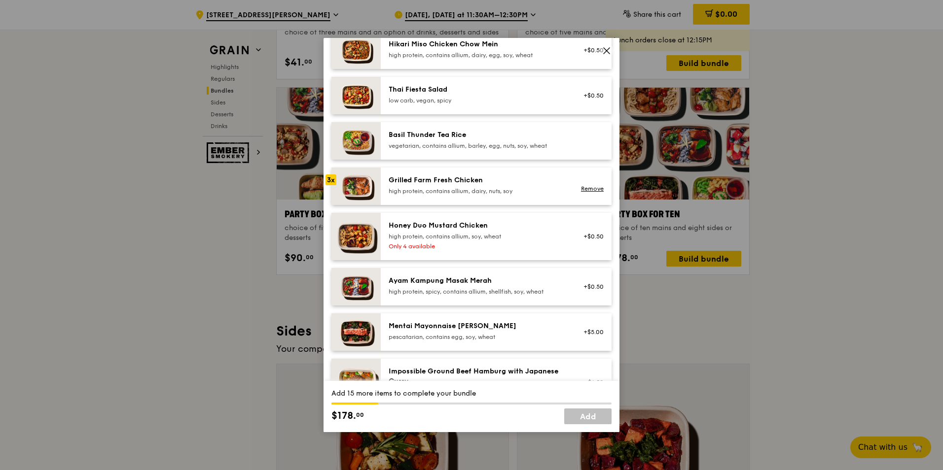
click at [452, 286] on div "Ayam Kampung Masak Merah" at bounding box center [477, 281] width 177 height 10
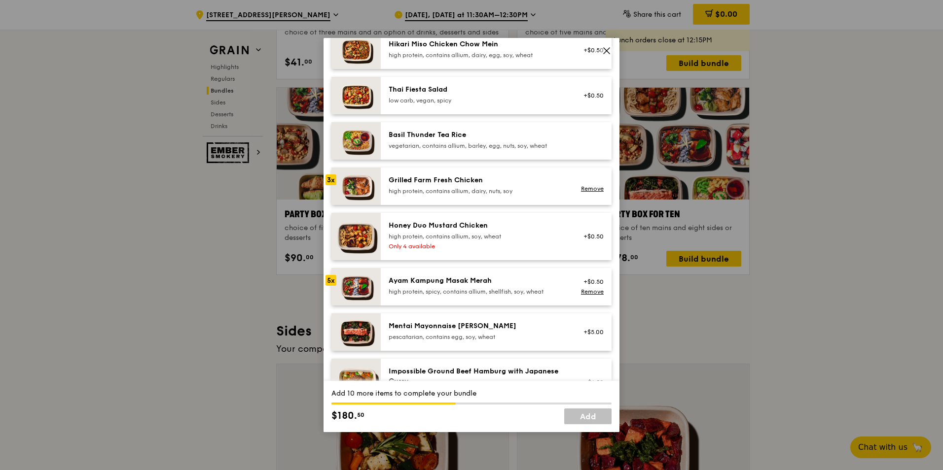
click at [431, 195] on div "high protein, contains allium, dairy, nuts, soy" at bounding box center [477, 191] width 177 height 8
click at [454, 327] on div "Mentai Mayonnaise Aburi Salmon pescatarian, contains egg, soy, wheat +$5.00" at bounding box center [496, 332] width 231 height 37
click at [581, 295] on link "Remove" at bounding box center [592, 291] width 23 height 7
click at [487, 331] on div "Mentai Mayonnaise Aburi Salmon" at bounding box center [477, 327] width 177 height 10
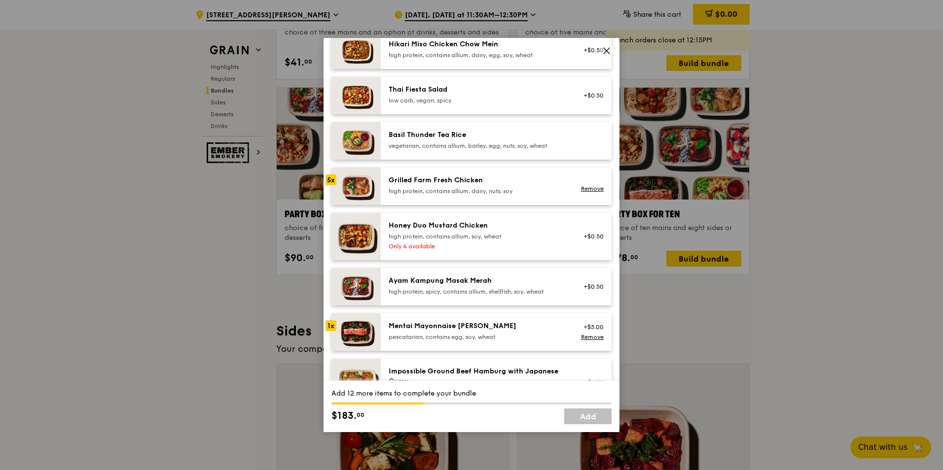
click at [487, 331] on div "Mentai Mayonnaise Aburi Salmon" at bounding box center [477, 327] width 177 height 10
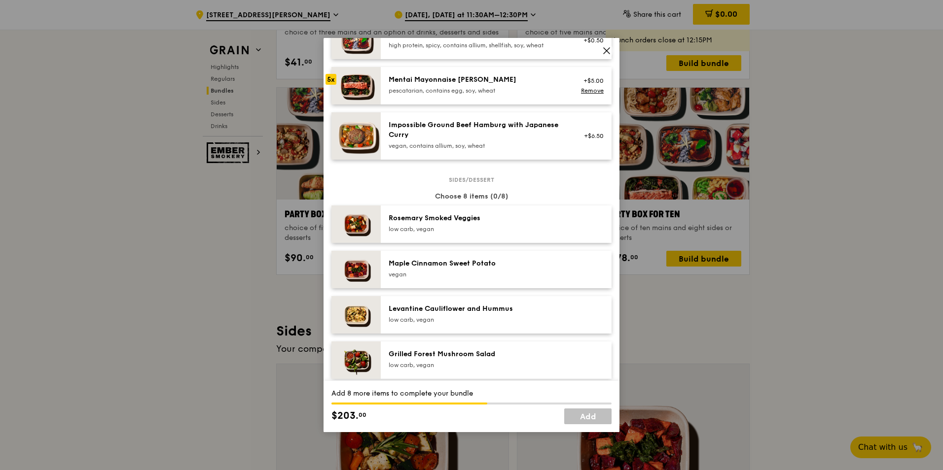
scroll to position [444, 0]
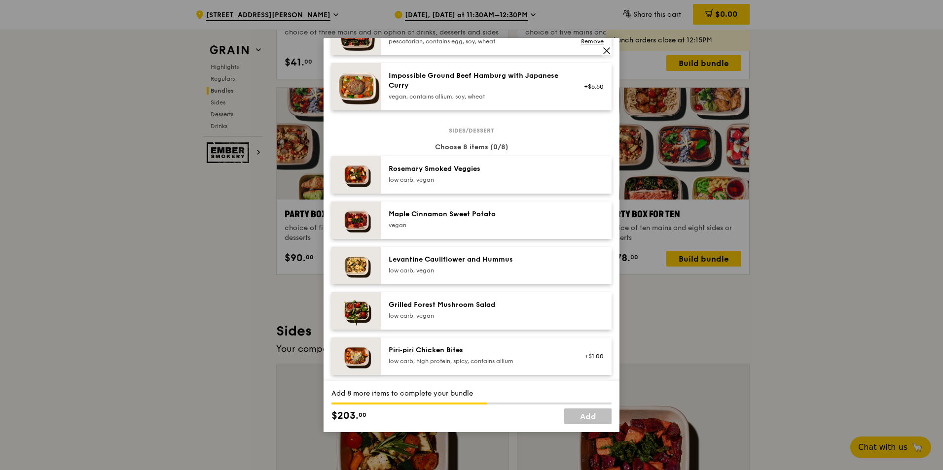
click at [438, 274] on div "Levantine Cauliflower and Hummus low carb, vegan" at bounding box center [477, 265] width 177 height 20
click at [432, 305] on div "Grilled Forest Mushroom Salad low carb, vegan" at bounding box center [496, 310] width 231 height 37
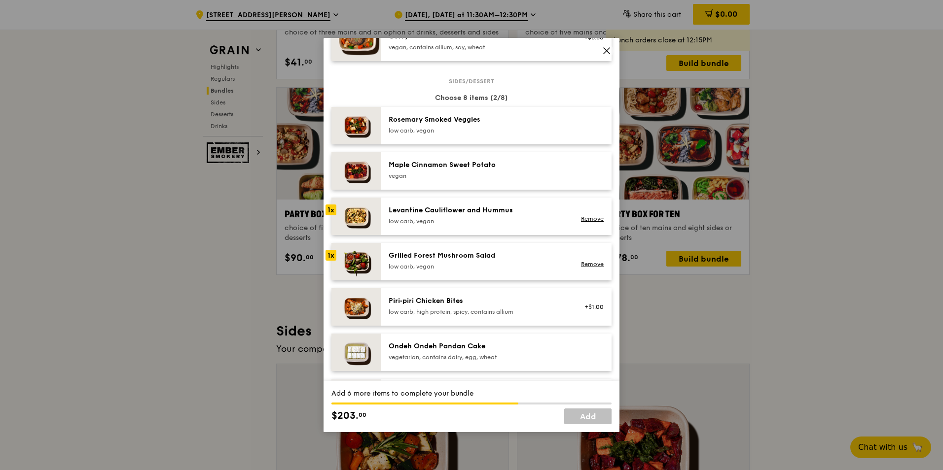
click at [436, 316] on div "low carb, high protein, spicy, contains allium" at bounding box center [477, 312] width 177 height 8
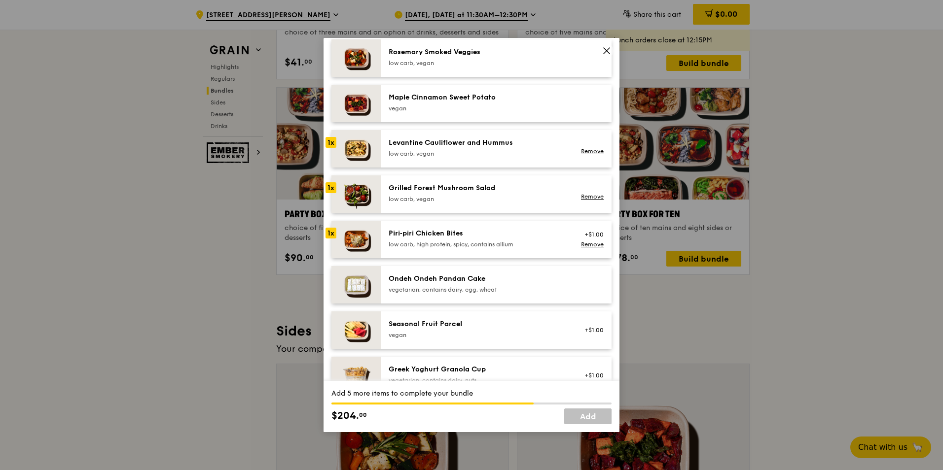
scroll to position [592, 0]
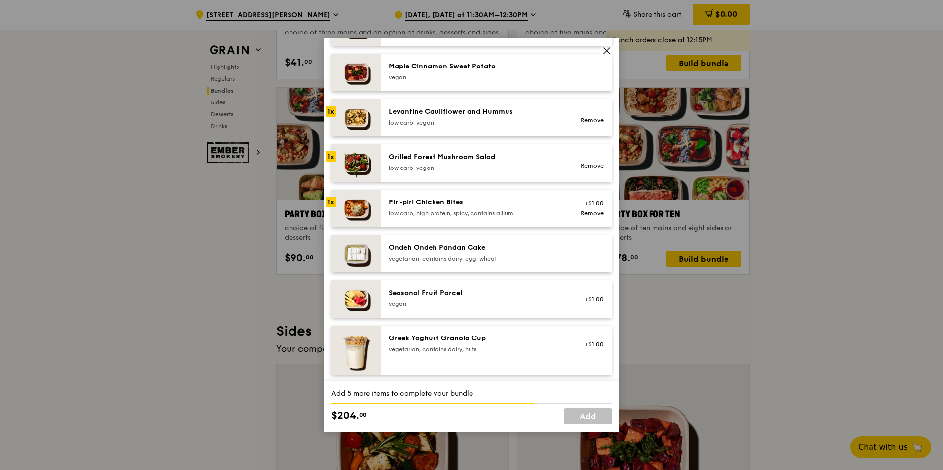
click at [447, 344] on div "Greek Yoghurt Granola Cup" at bounding box center [477, 339] width 177 height 10
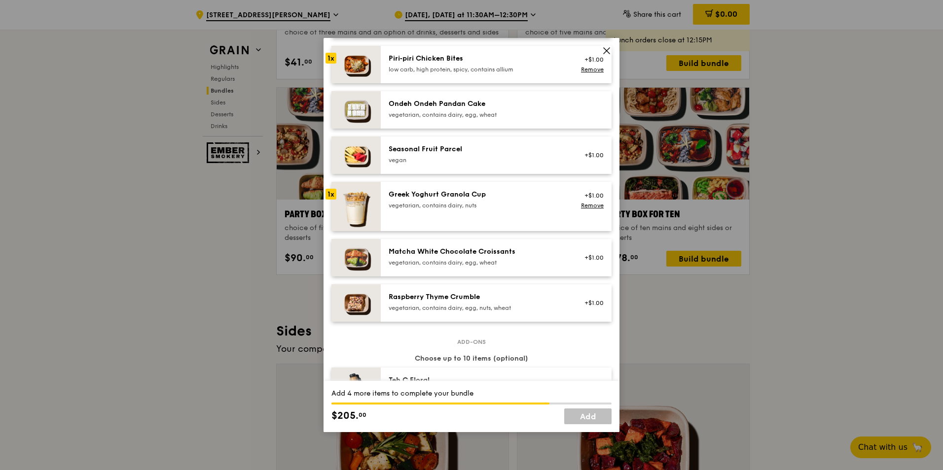
scroll to position [740, 0]
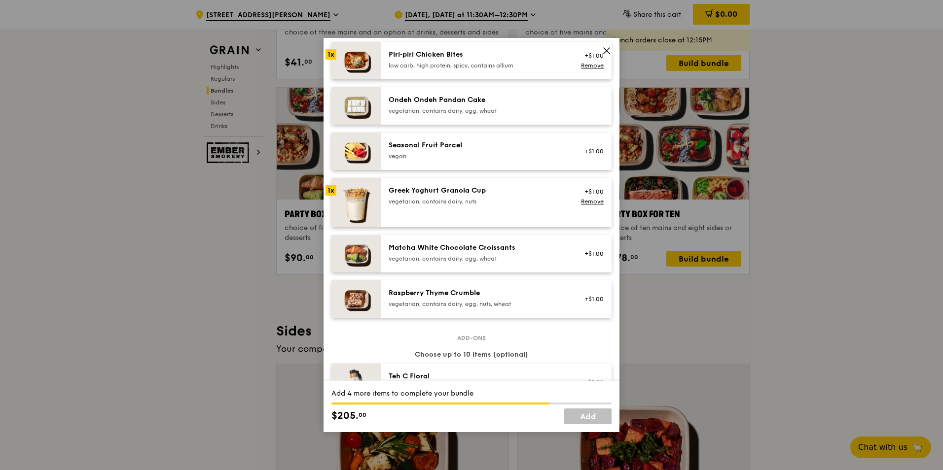
click at [436, 262] on div "Matcha White Chocolate Croissants vegetarian, contains dairy, egg, wheat" at bounding box center [477, 253] width 177 height 20
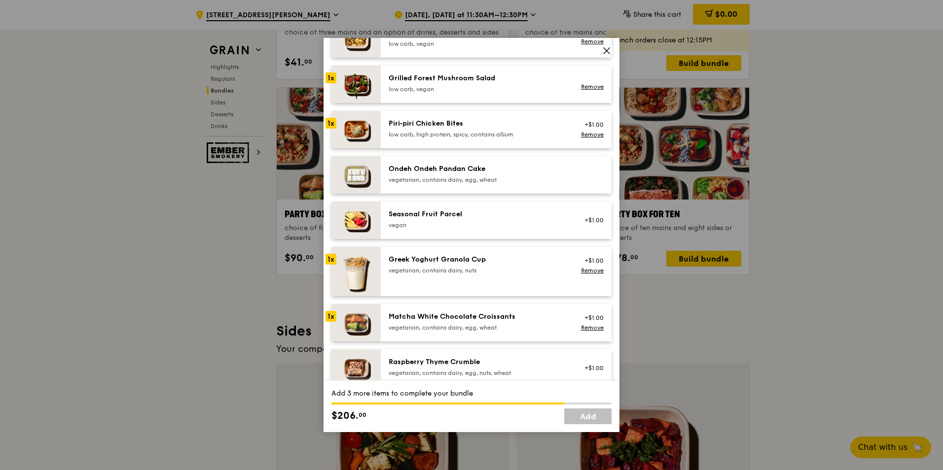
scroll to position [641, 0]
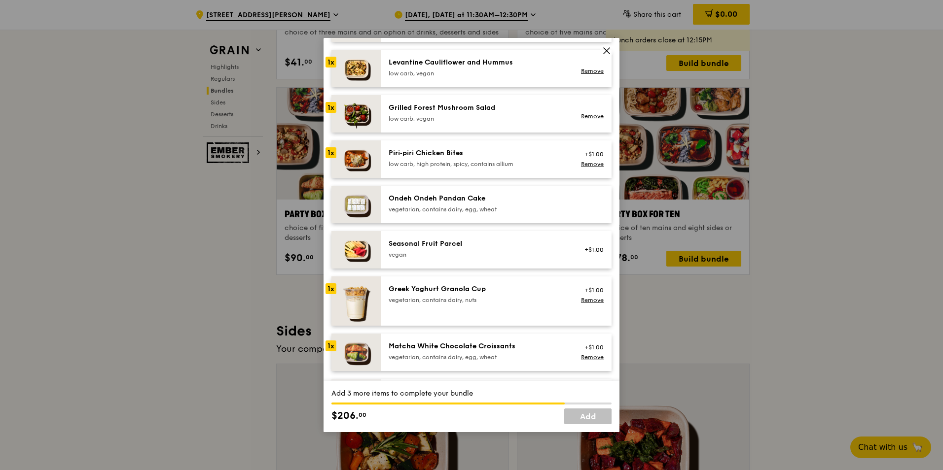
click at [438, 168] on div "low carb, high protein, spicy, contains allium" at bounding box center [477, 164] width 177 height 8
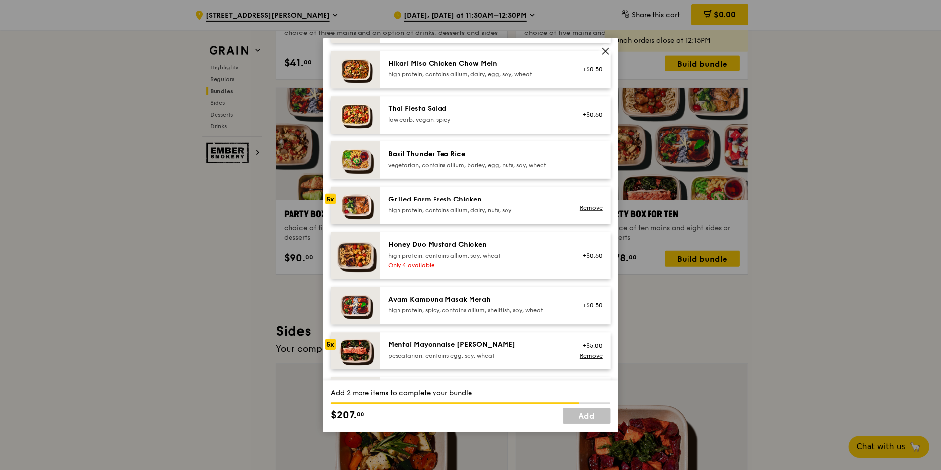
scroll to position [148, 0]
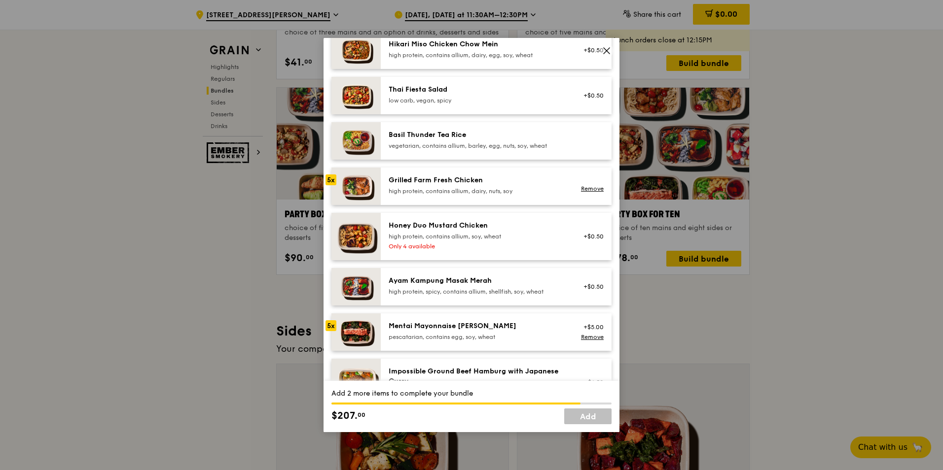
click at [366, 61] on img at bounding box center [355, 50] width 49 height 37
click at [608, 47] on icon at bounding box center [606, 50] width 9 height 9
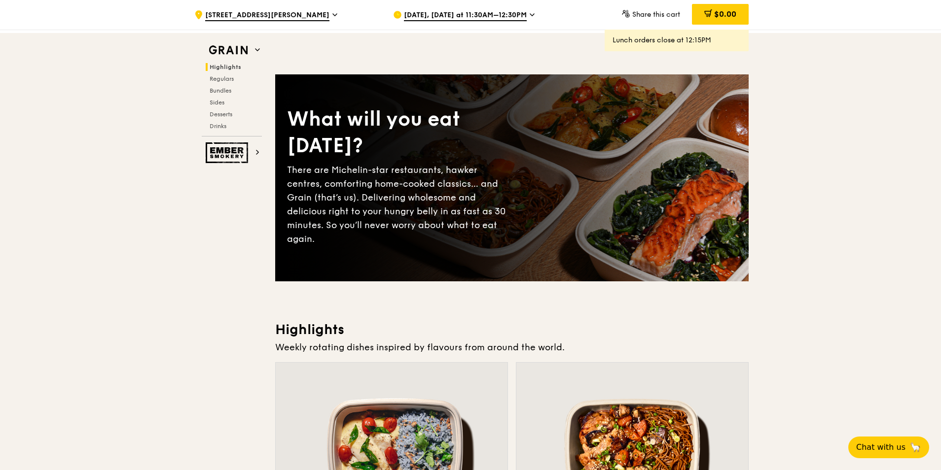
scroll to position [0, 0]
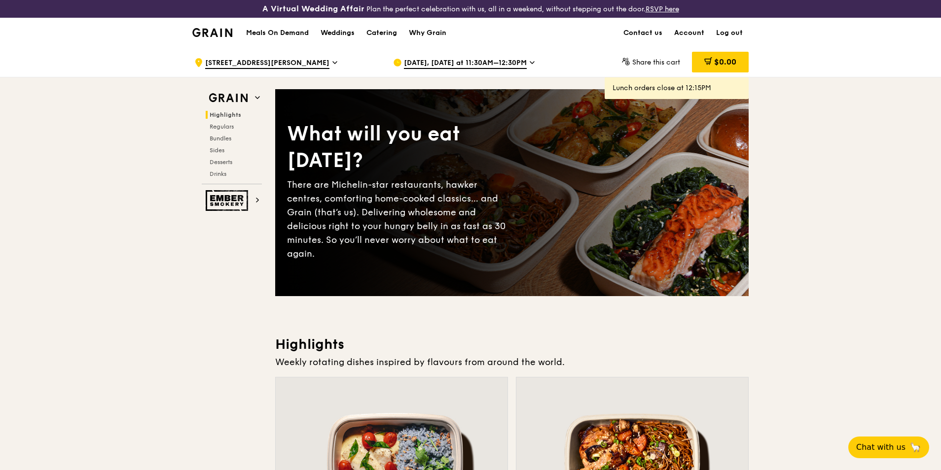
click at [521, 66] on div "Oct 7, Today at 11:30AM–12:30PM" at bounding box center [484, 63] width 183 height 30
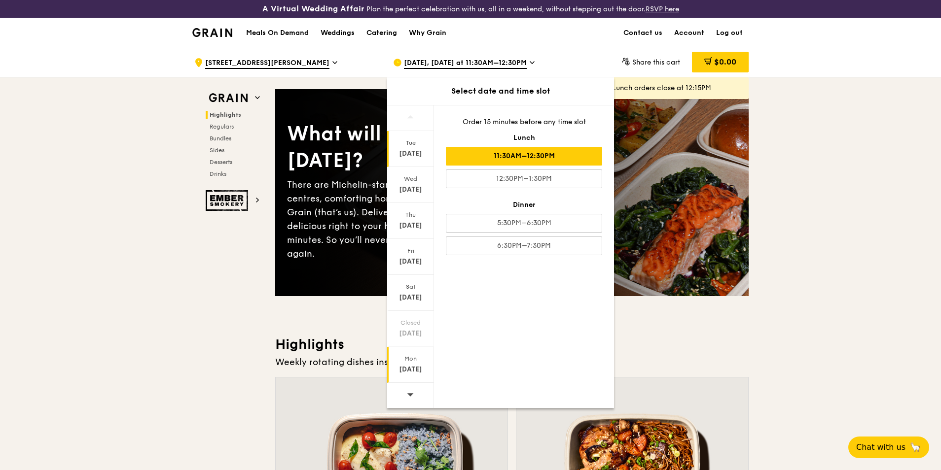
click at [409, 366] on div "[DATE]" at bounding box center [411, 370] width 44 height 10
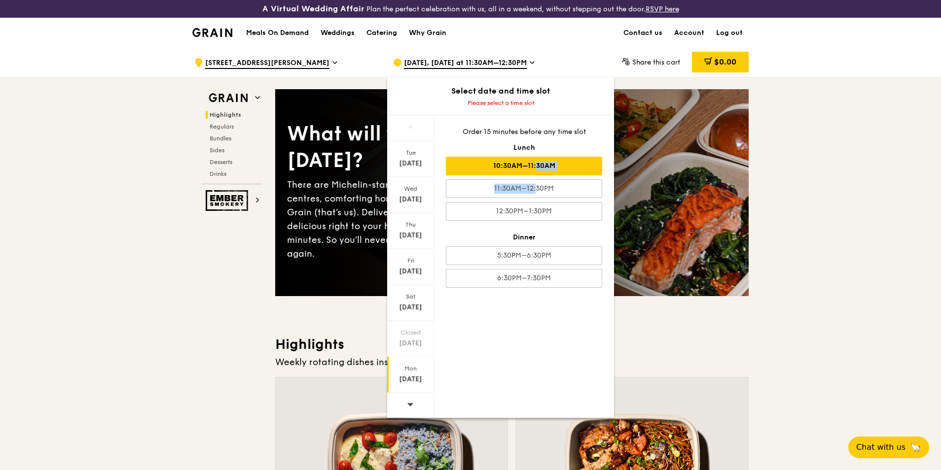
drag, startPoint x: 513, startPoint y: 191, endPoint x: 514, endPoint y: 168, distance: 22.7
click at [514, 168] on div "Order 15 minutes before any time slot Lunch 10:30AM–11:30AM 11:30AM–12:30PM 12:…" at bounding box center [524, 207] width 180 height 184
drag, startPoint x: 514, startPoint y: 168, endPoint x: 505, endPoint y: 166, distance: 10.1
click at [505, 166] on div "10:30AM–11:30AM" at bounding box center [524, 166] width 156 height 19
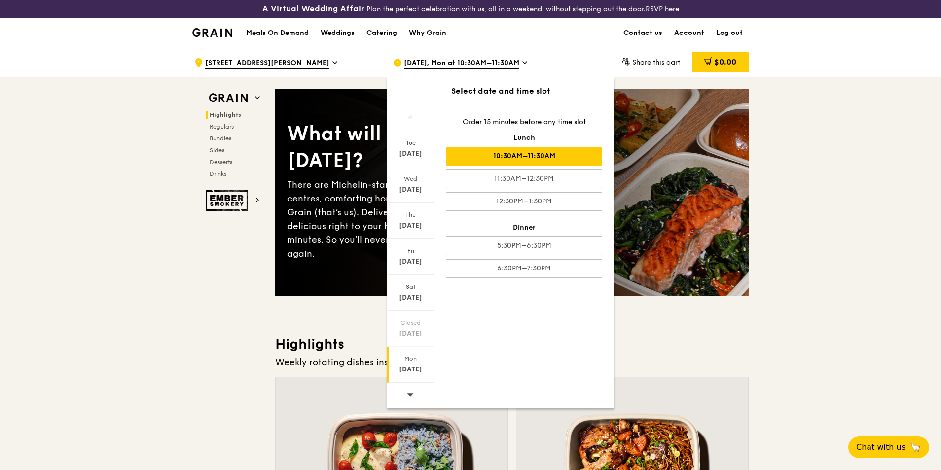
click at [520, 154] on div "10:30AM–11:30AM" at bounding box center [524, 156] width 156 height 19
click at [411, 366] on div "[DATE]" at bounding box center [411, 370] width 44 height 10
click at [550, 155] on div "10:30AM–11:30AM" at bounding box center [524, 156] width 156 height 19
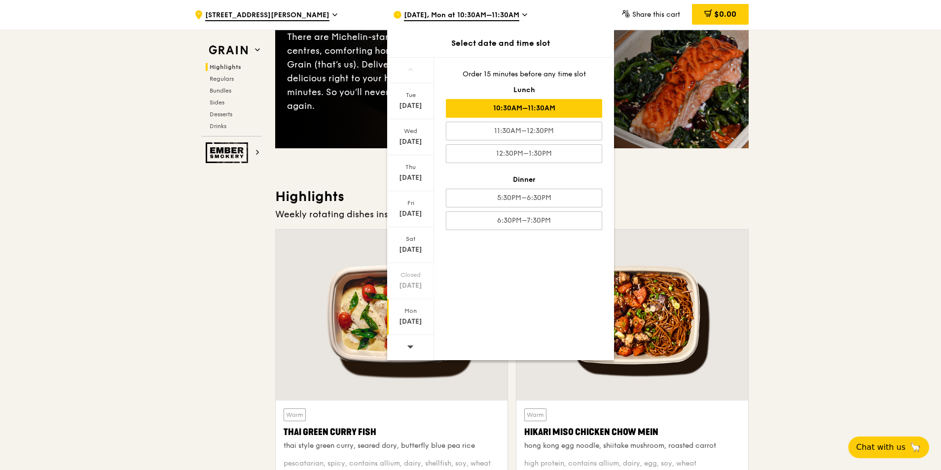
scroll to position [148, 0]
click at [418, 325] on div "[DATE]" at bounding box center [411, 322] width 44 height 10
click at [418, 324] on div "[DATE]" at bounding box center [411, 322] width 44 height 10
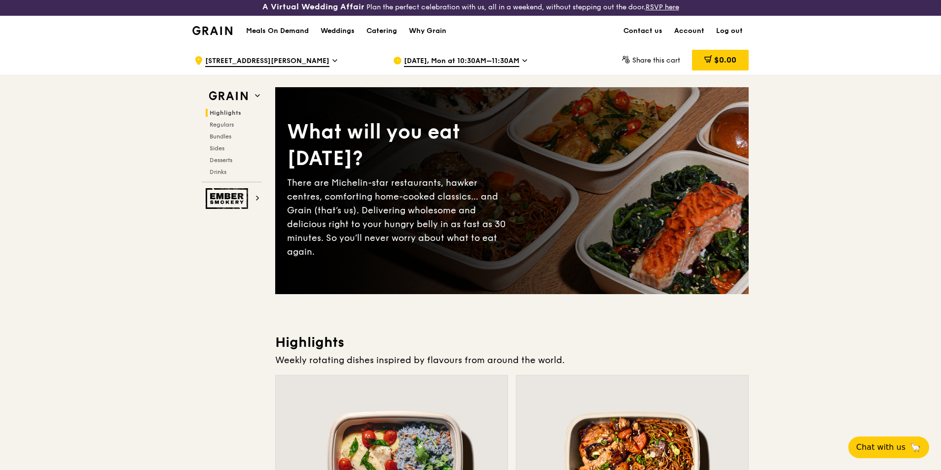
scroll to position [0, 0]
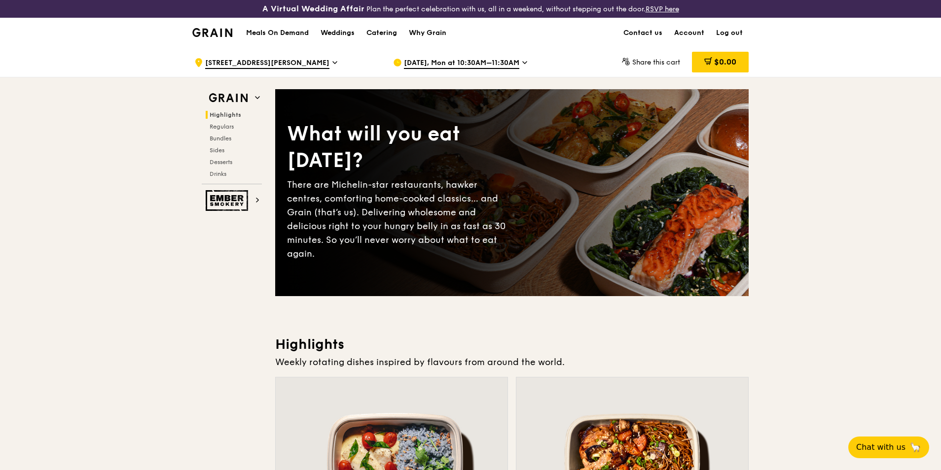
click at [298, 26] on div "Meals On Demand Weddings Catering Why Grain" at bounding box center [346, 33] width 212 height 30
drag, startPoint x: 221, startPoint y: 126, endPoint x: 176, endPoint y: 138, distance: 47.0
drag, startPoint x: 176, startPoint y: 138, endPoint x: 247, endPoint y: 127, distance: 72.3
click at [251, 127] on h2 "Regulars" at bounding box center [234, 127] width 56 height 8
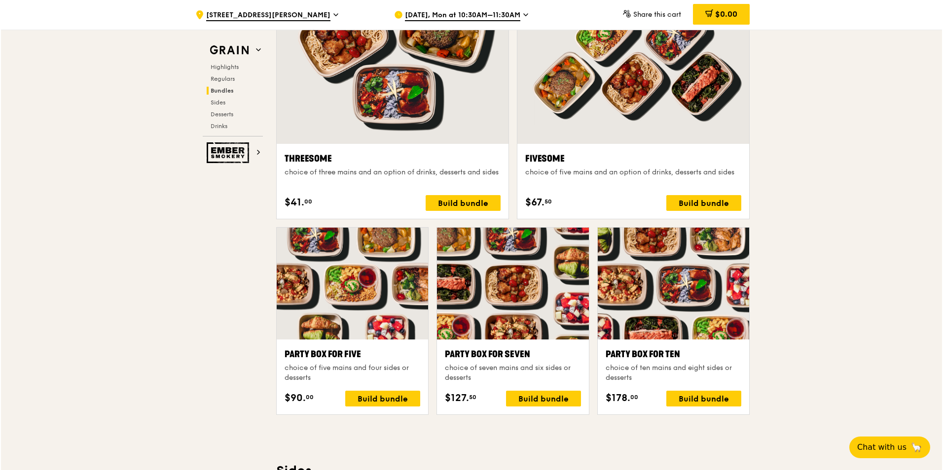
scroll to position [1791, 0]
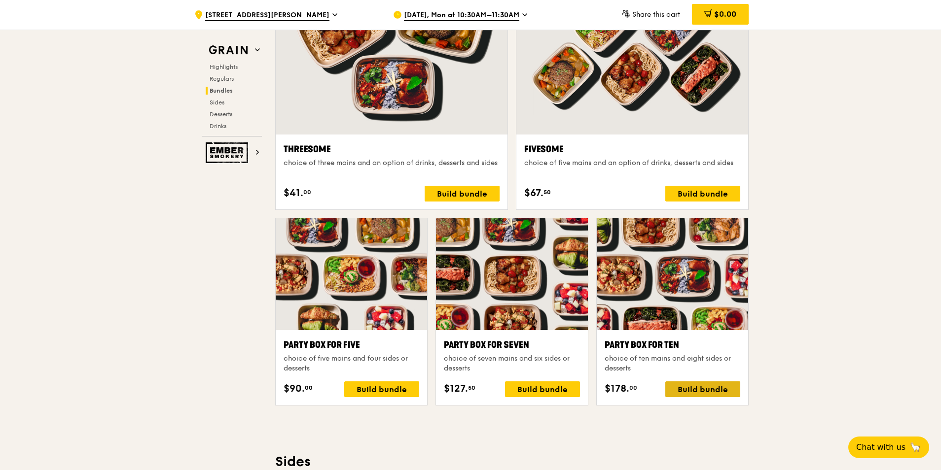
click at [691, 389] on div "Build bundle" at bounding box center [702, 390] width 75 height 16
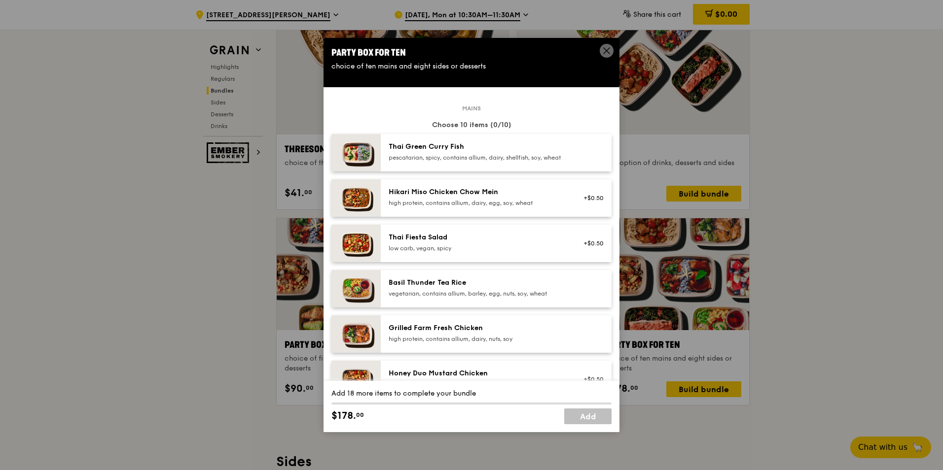
click at [404, 333] on div "Grilled Farm Fresh Chicken" at bounding box center [477, 329] width 177 height 10
